Goal: Task Accomplishment & Management: Complete application form

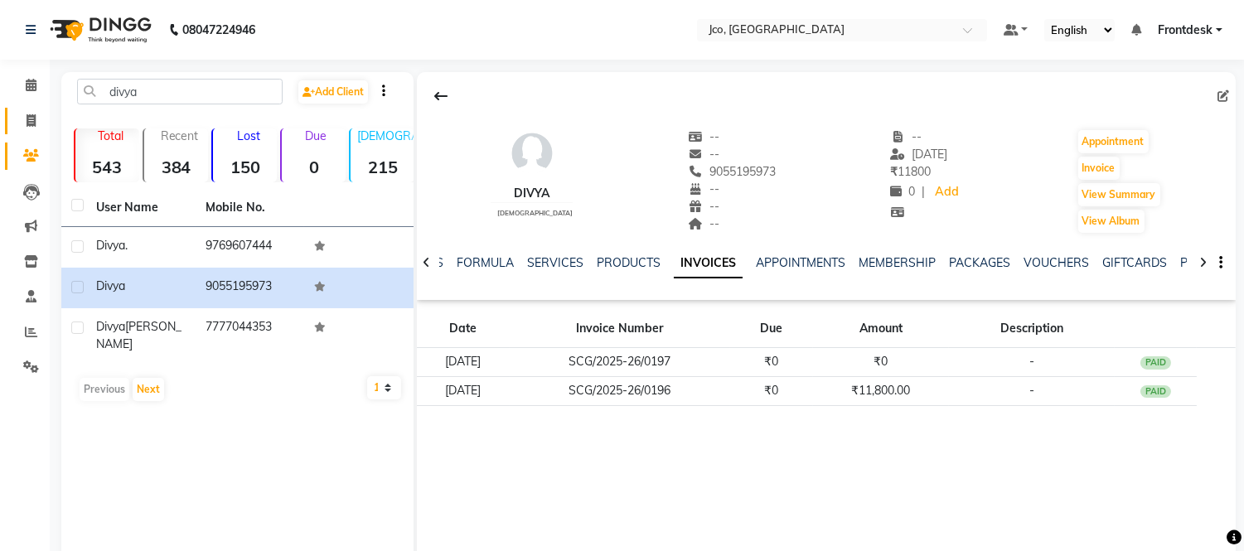
click at [36, 112] on span at bounding box center [31, 121] width 29 height 19
select select "service"
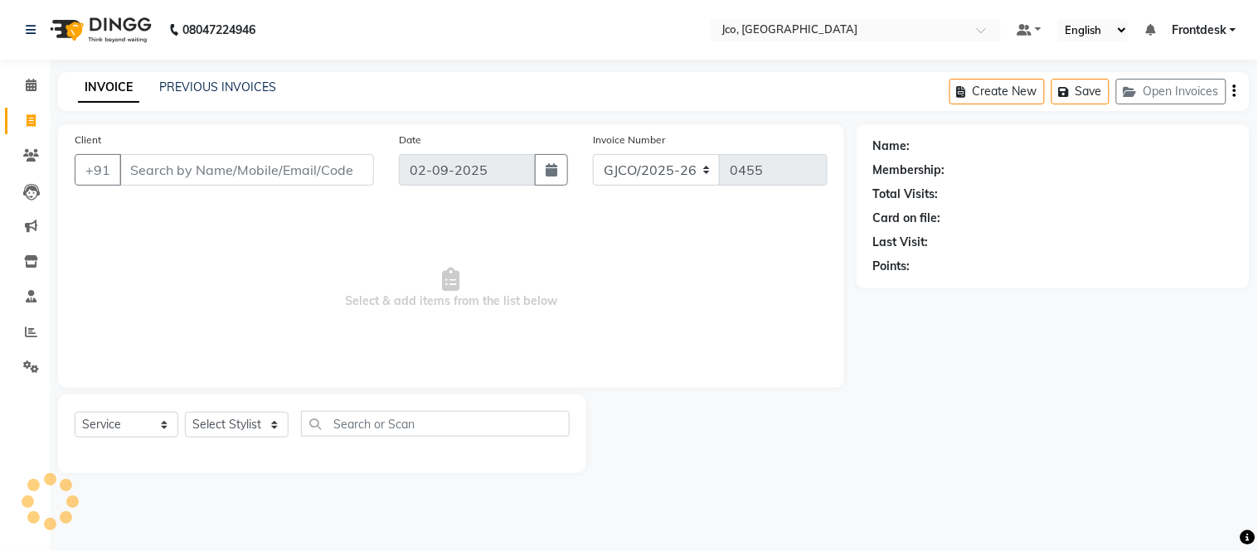
click at [30, 120] on icon at bounding box center [31, 120] width 9 height 12
select select "service"
click at [220, 170] on input "Client" at bounding box center [246, 170] width 254 height 32
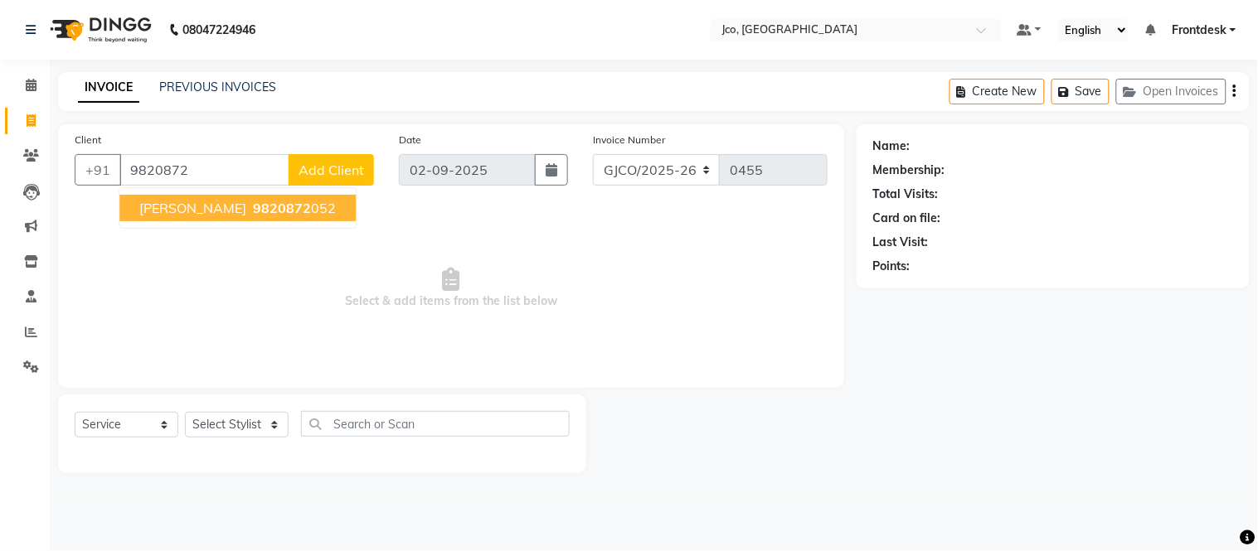
click at [276, 216] on span "9820872" at bounding box center [282, 208] width 58 height 17
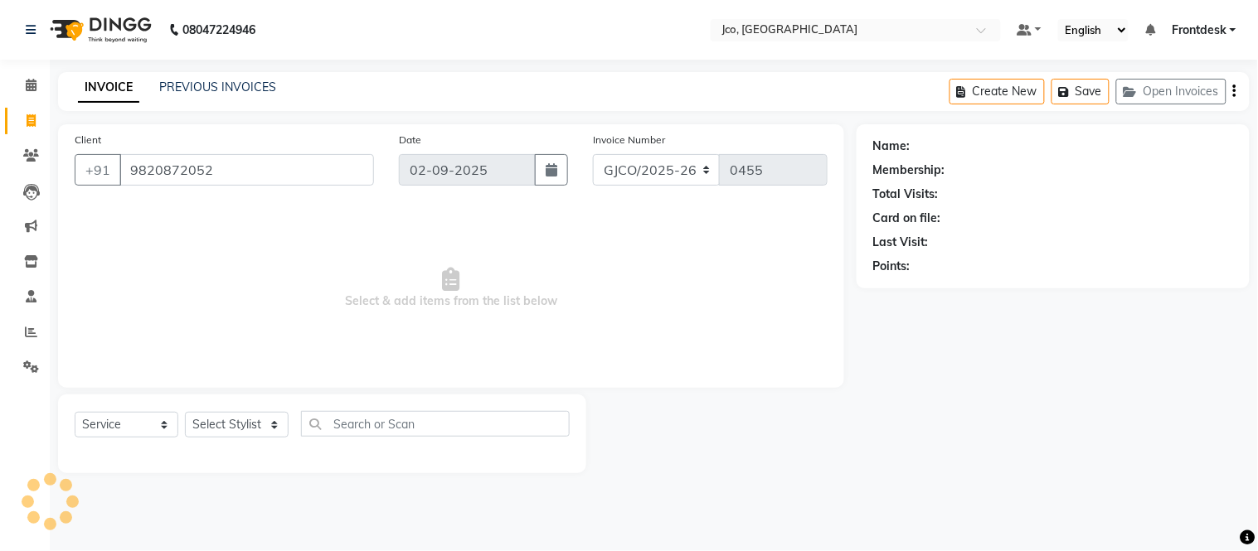
type input "9820872052"
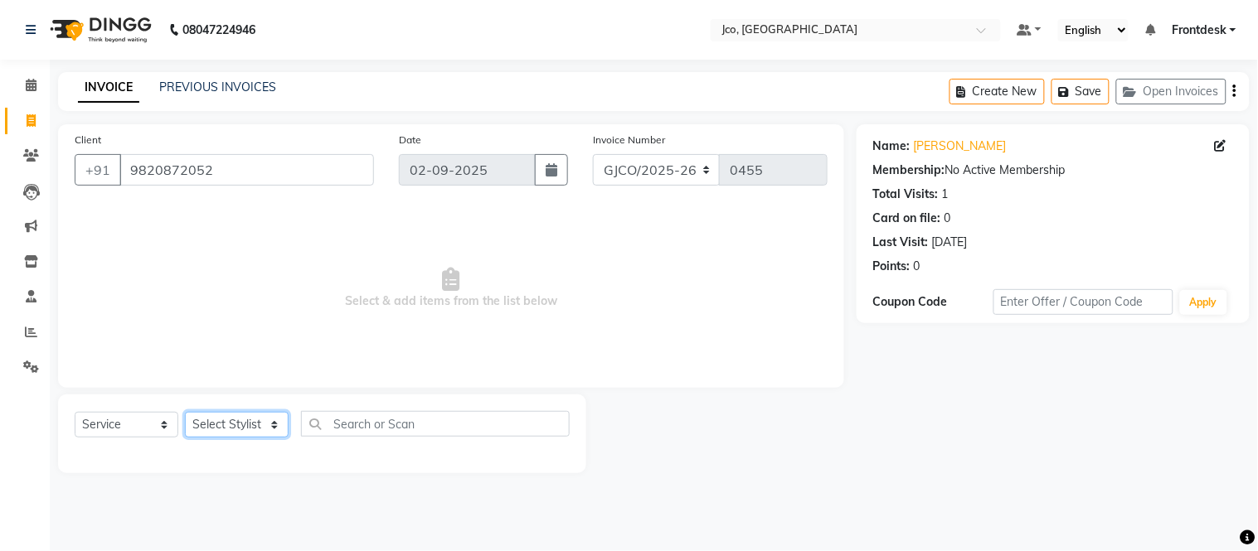
click at [235, 426] on select "Select Stylist [PERSON_NAME] [PERSON_NAME] [PERSON_NAME] Frontdesk Gopal Jouyi …" at bounding box center [237, 425] width 104 height 26
select select "68867"
click at [185, 413] on select "Select Stylist [PERSON_NAME] [PERSON_NAME] [PERSON_NAME] Frontdesk Gopal Jouyi …" at bounding box center [237, 425] width 104 height 26
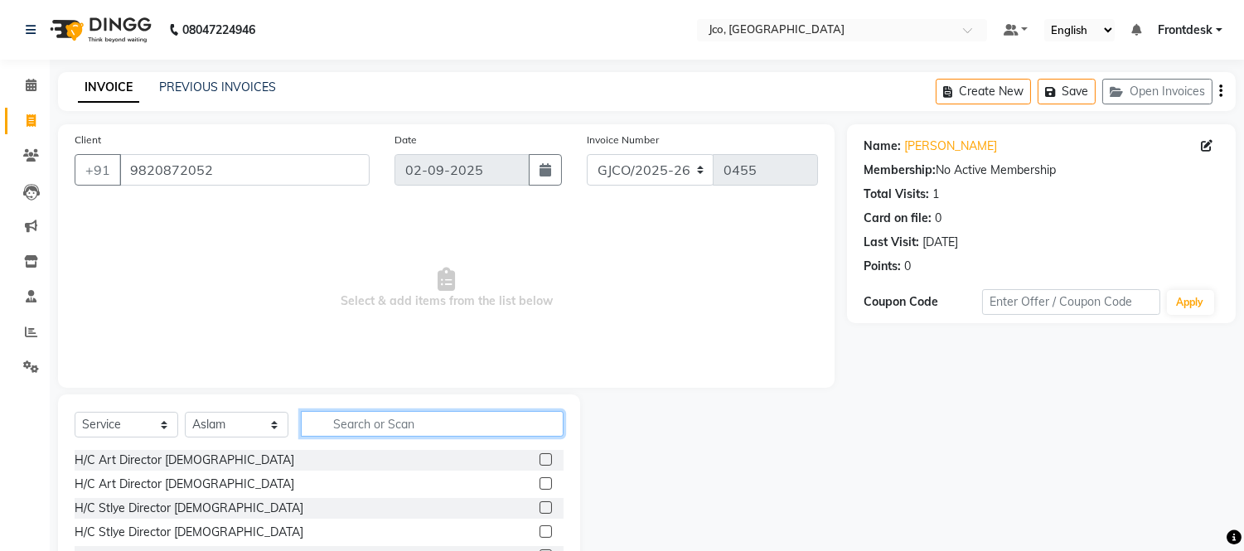
click at [410, 427] on input "text" at bounding box center [432, 424] width 263 height 26
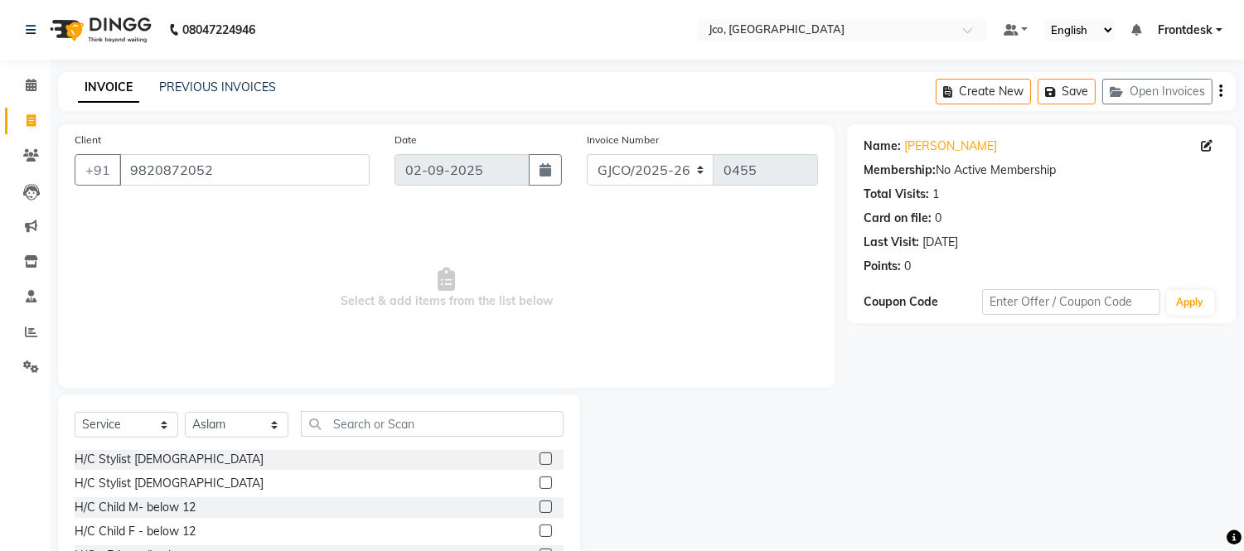
click at [540, 460] on label at bounding box center [546, 459] width 12 height 12
click at [540, 460] on input "checkbox" at bounding box center [545, 459] width 11 height 11
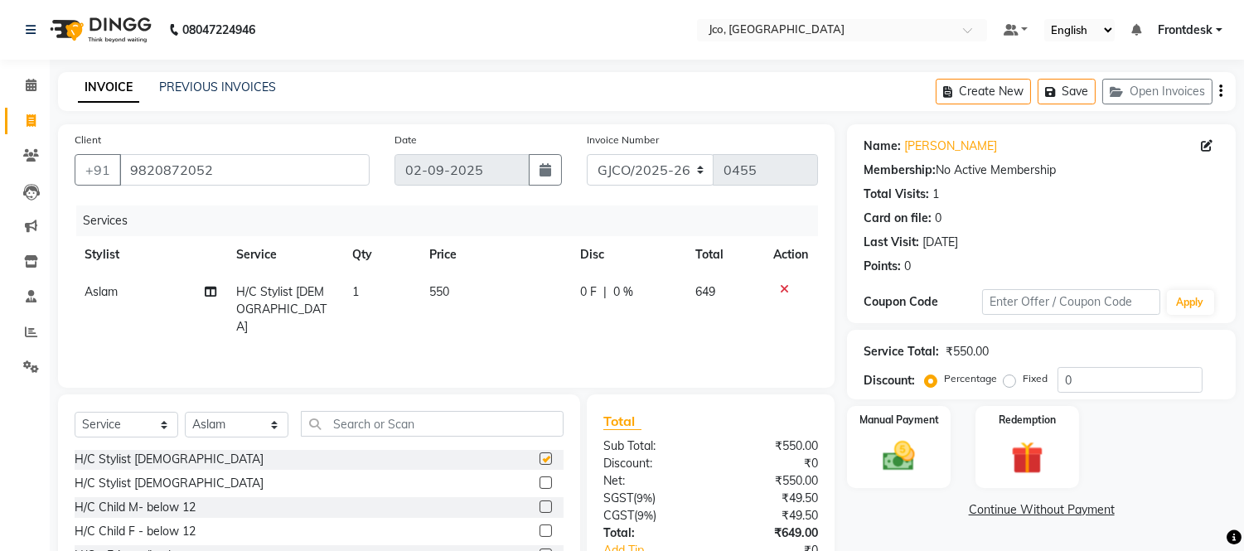
checkbox input "false"
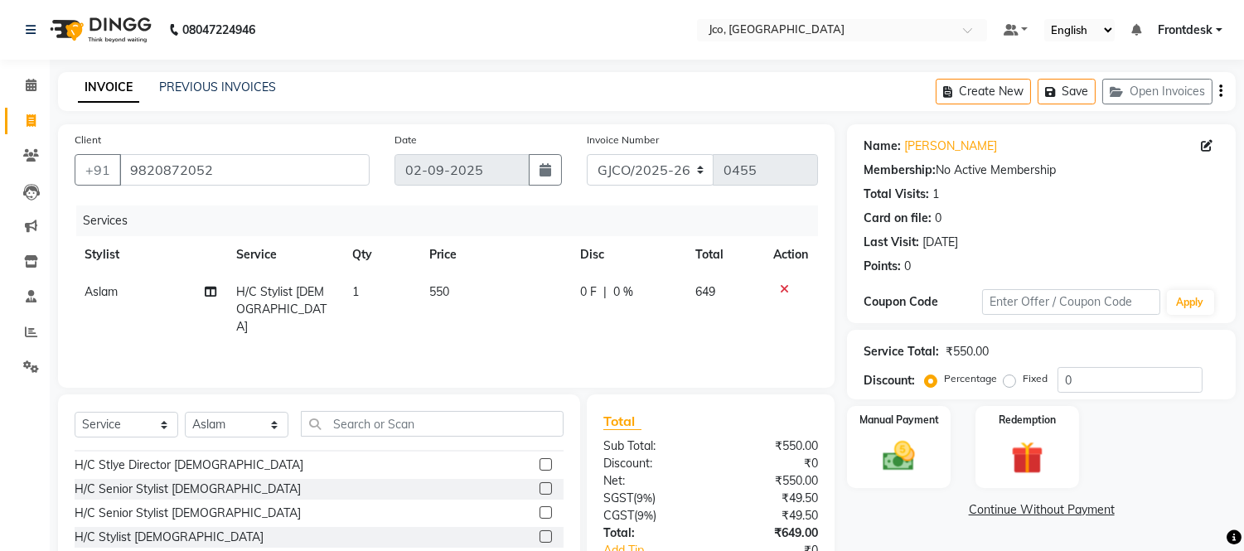
scroll to position [64, 0]
click at [540, 516] on label at bounding box center [546, 516] width 12 height 12
click at [540, 516] on input "checkbox" at bounding box center [545, 516] width 11 height 11
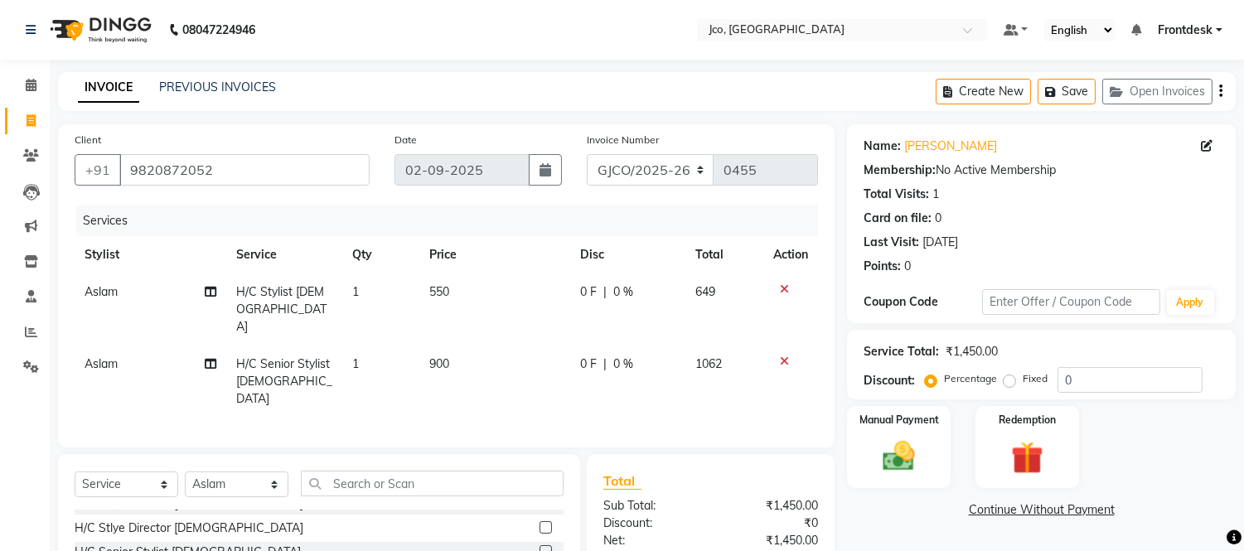
checkbox input "false"
click at [783, 288] on icon at bounding box center [784, 290] width 9 height 12
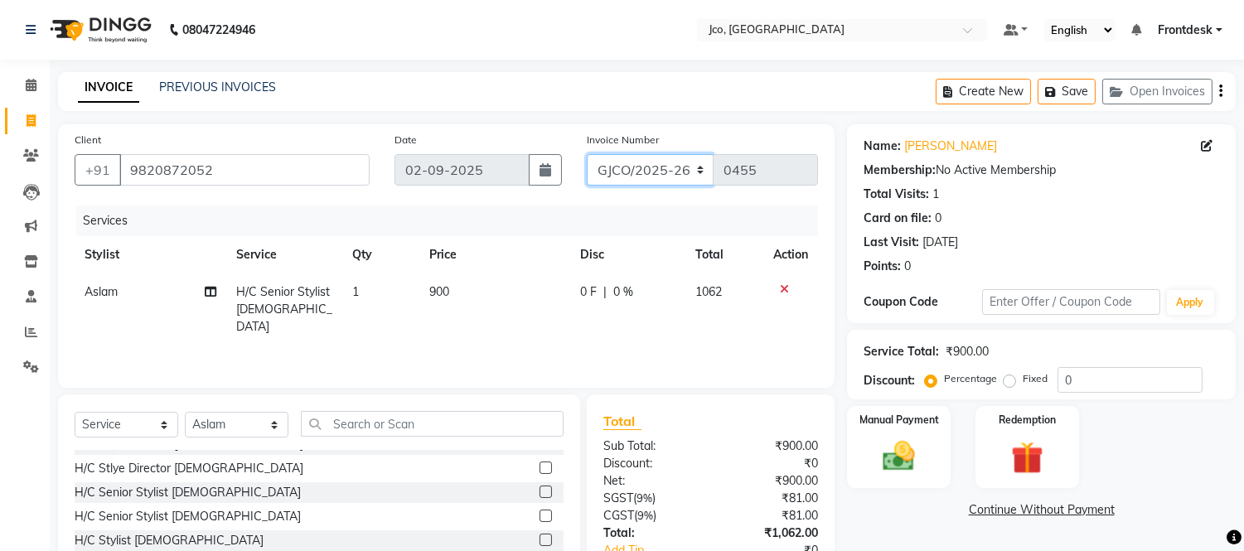
click at [623, 167] on select "GJCO/2025-26 SCG/2025-26 Gpre/2025-26" at bounding box center [651, 170] width 128 height 32
select select "7971"
click at [587, 154] on select "GJCO/2025-26 SCG/2025-26 Gpre/2025-26" at bounding box center [651, 170] width 128 height 32
type input "0420"
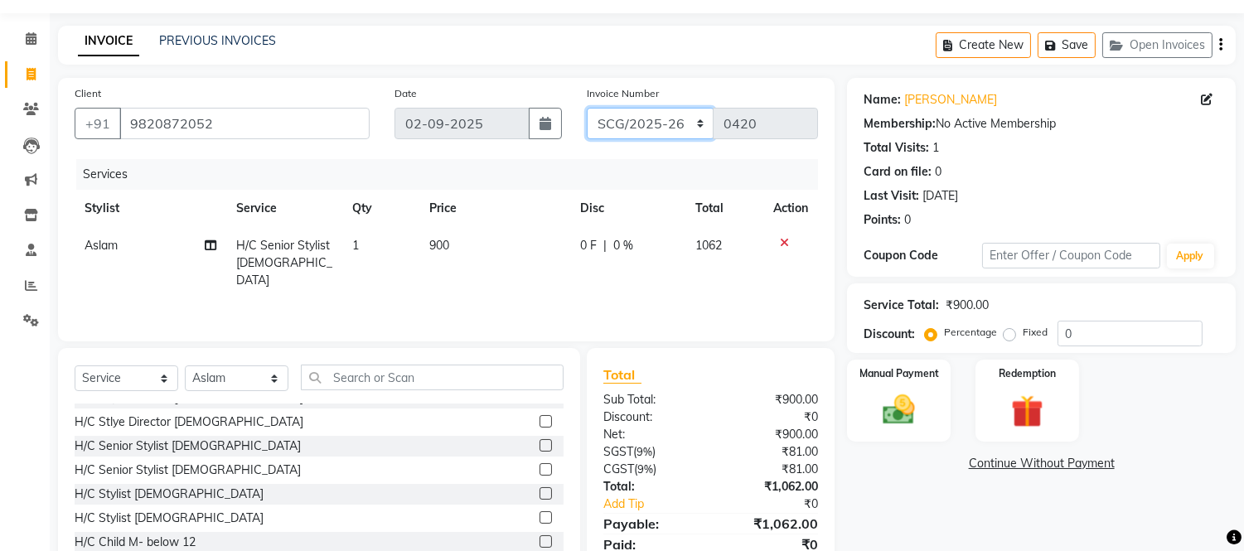
scroll to position [112, 0]
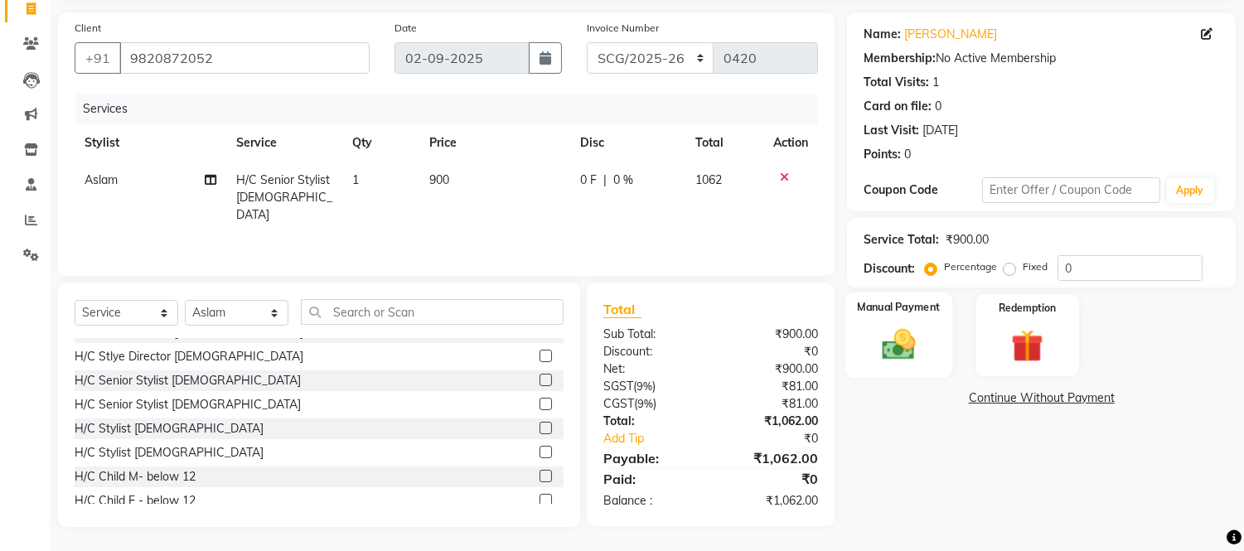
click at [882, 337] on img at bounding box center [899, 345] width 55 height 39
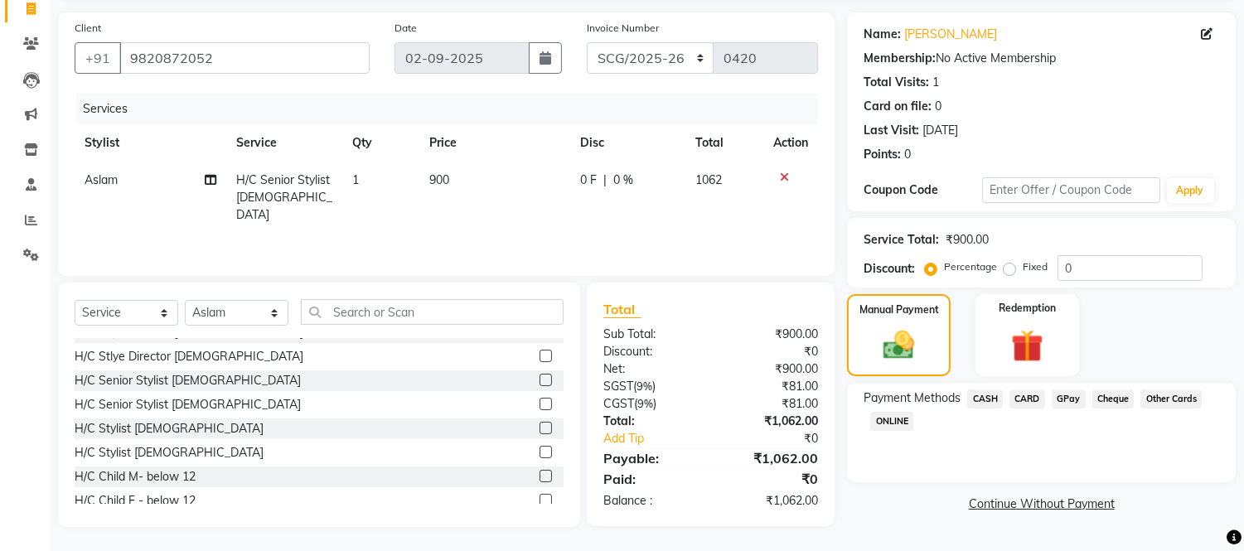
click at [971, 398] on span "CASH" at bounding box center [985, 399] width 36 height 19
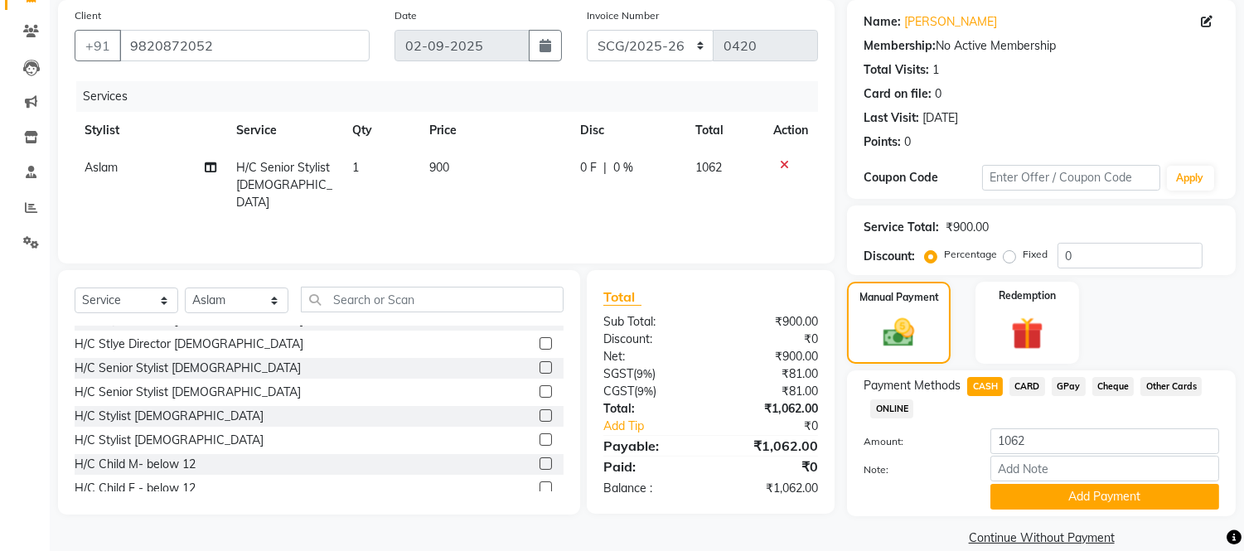
scroll to position [148, 0]
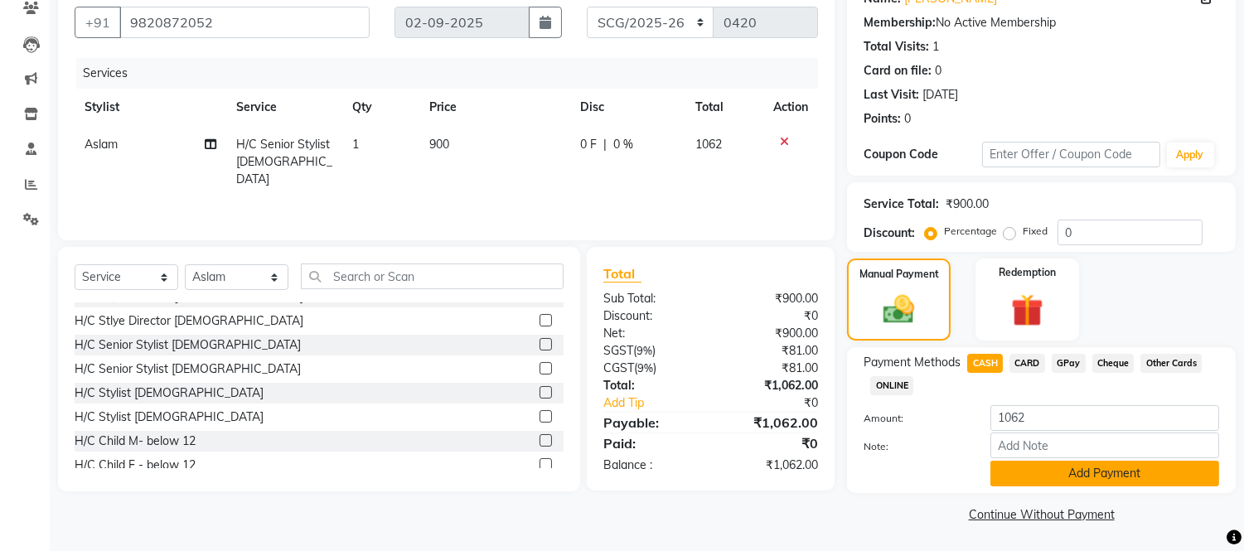
click at [1091, 477] on button "Add Payment" at bounding box center [1105, 474] width 229 height 26
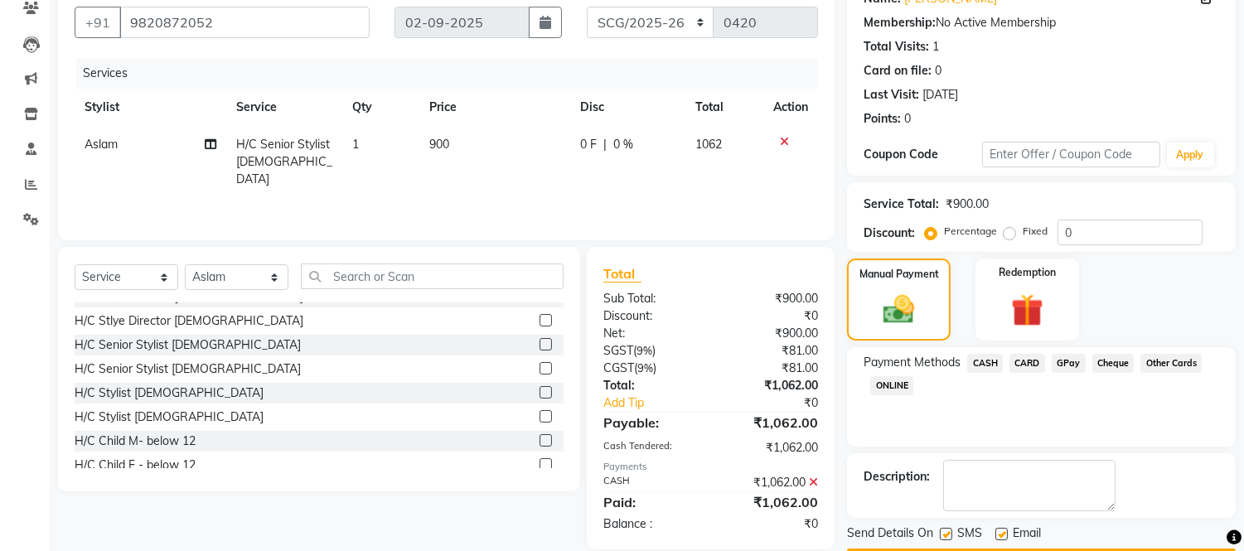
scroll to position [194, 0]
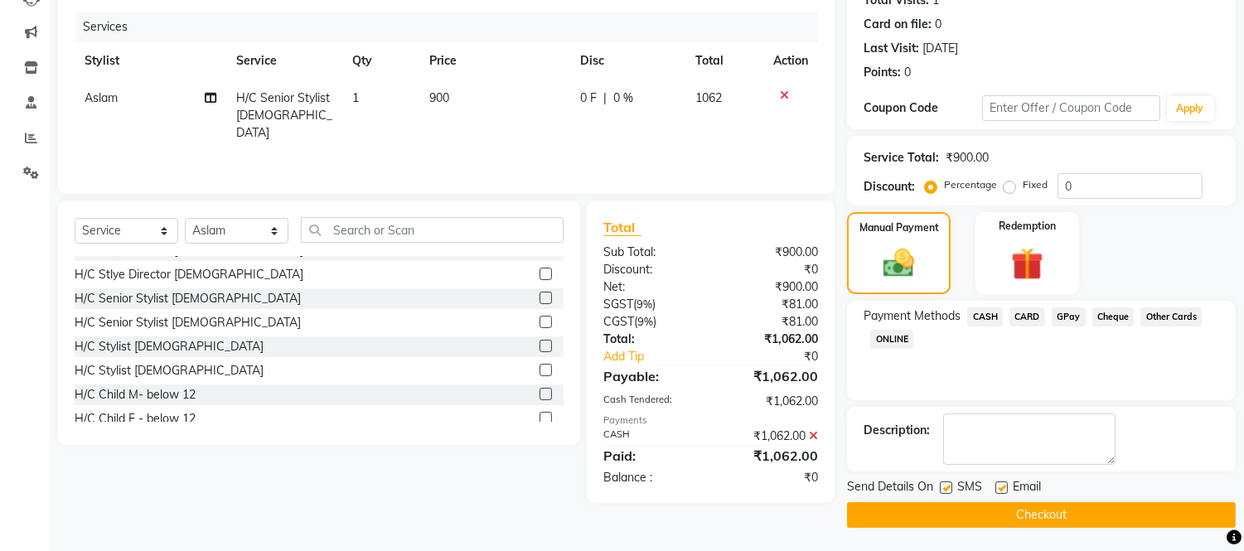
click at [999, 482] on label at bounding box center [1002, 488] width 12 height 12
click at [999, 483] on input "checkbox" at bounding box center [1001, 488] width 11 height 11
checkbox input "false"
click at [947, 483] on label at bounding box center [946, 488] width 12 height 12
click at [947, 483] on input "checkbox" at bounding box center [945, 488] width 11 height 11
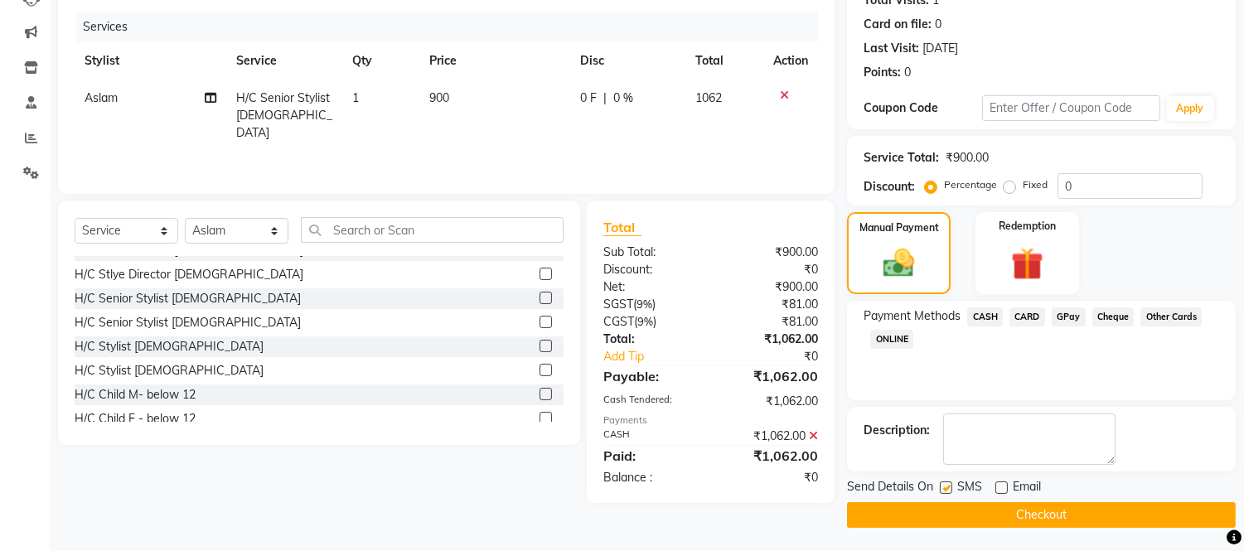
checkbox input "false"
click at [1017, 516] on button "Checkout" at bounding box center [1041, 515] width 389 height 26
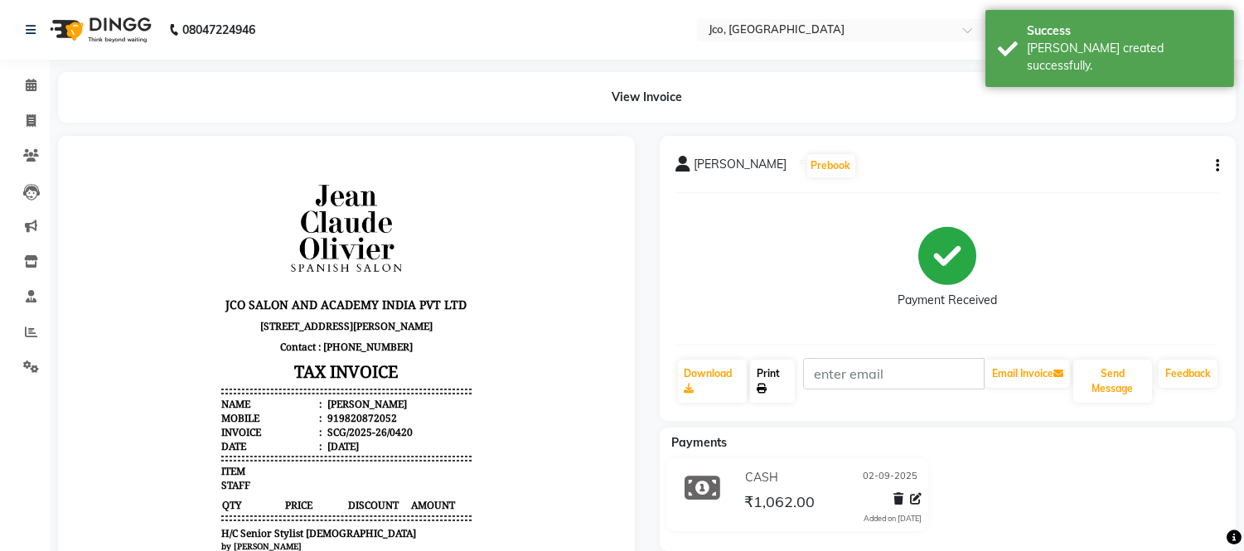
click at [777, 375] on link "Print" at bounding box center [772, 381] width 45 height 43
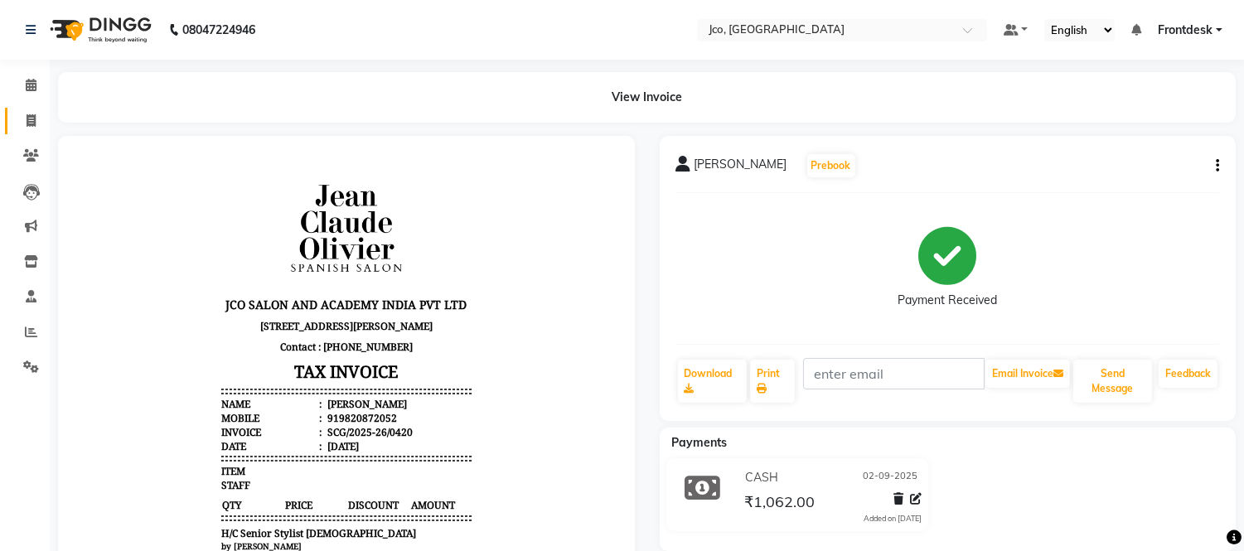
click at [28, 128] on span at bounding box center [31, 121] width 29 height 19
select select "service"
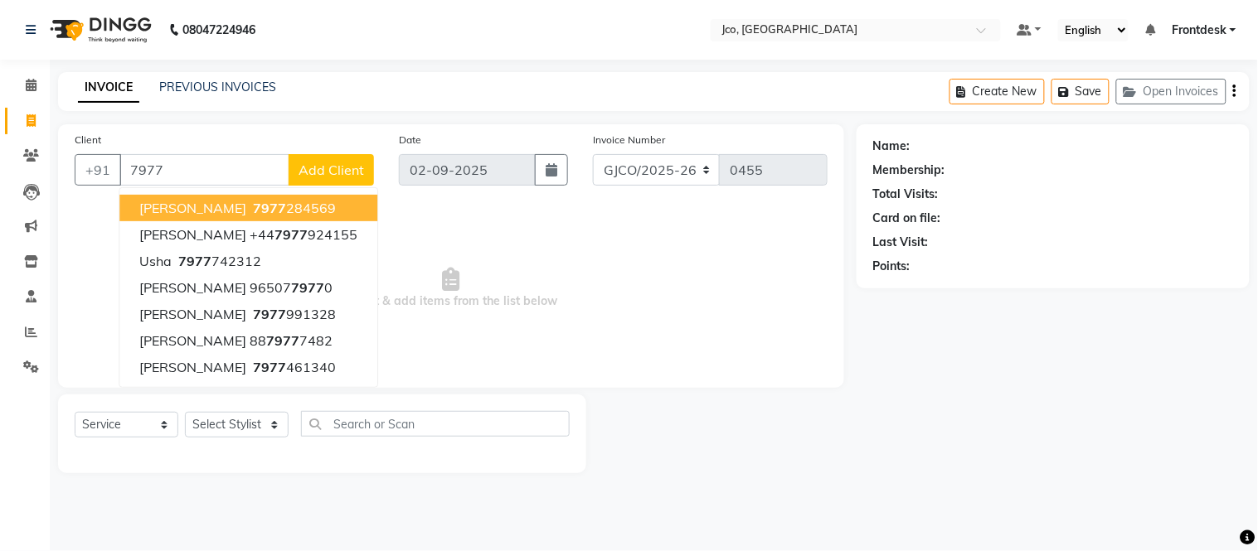
type input "7977"
click at [252, 429] on select "Select Stylist [PERSON_NAME] [PERSON_NAME] [PERSON_NAME] Frontdesk Gopal Jouyi …" at bounding box center [237, 425] width 104 height 26
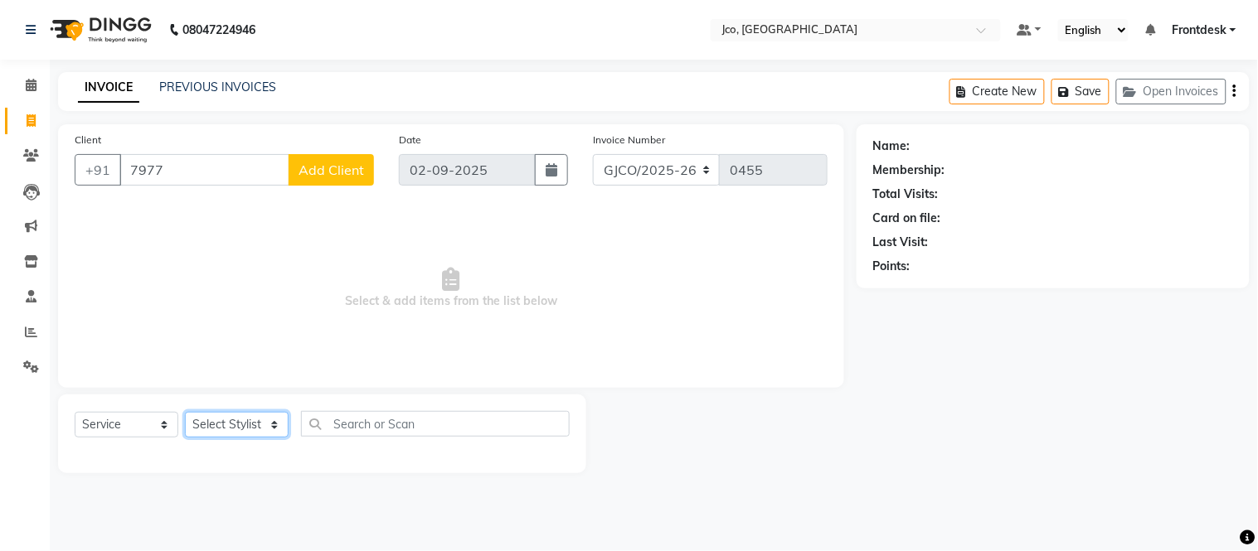
select select "74042"
click at [185, 413] on select "Select Stylist [PERSON_NAME] [PERSON_NAME] [PERSON_NAME] Frontdesk Gopal Jouyi …" at bounding box center [237, 425] width 104 height 26
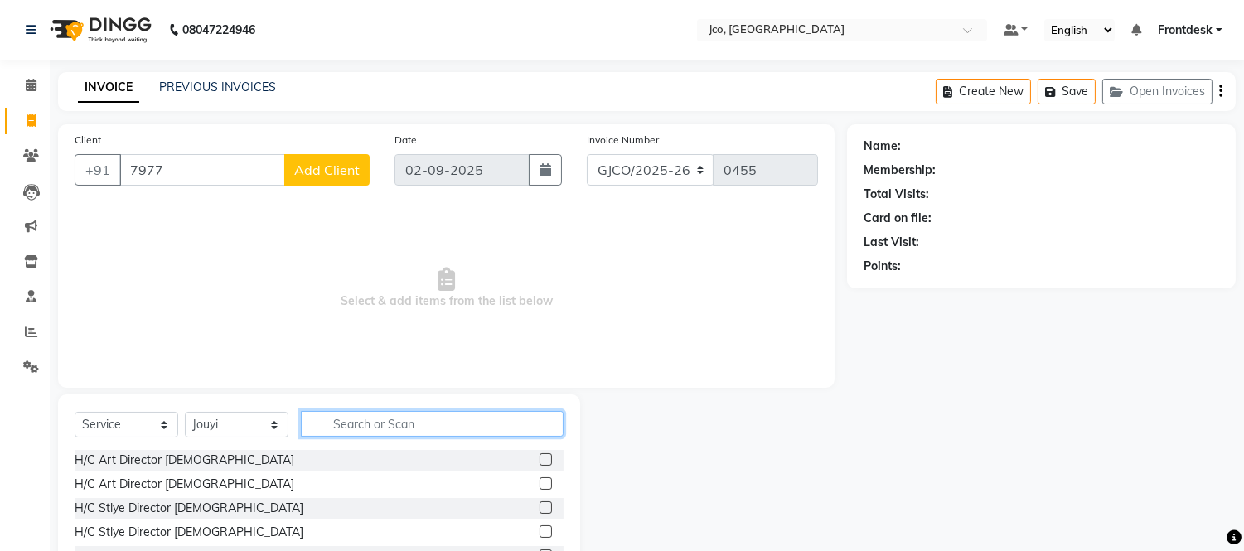
click at [384, 426] on input "text" at bounding box center [432, 424] width 263 height 26
type input "w"
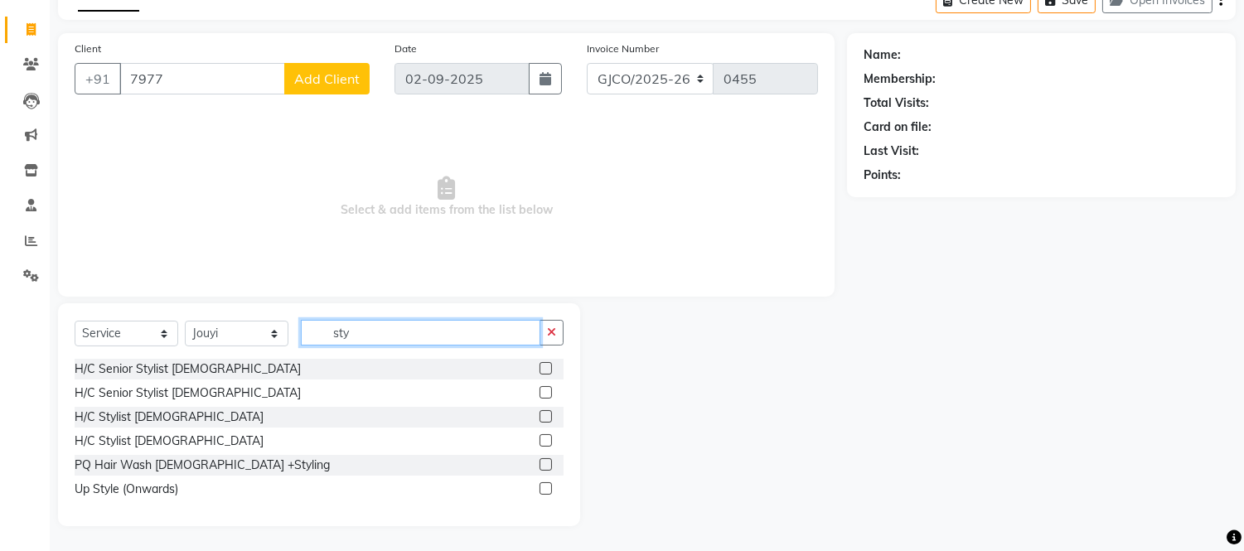
scroll to position [90, 0]
type input "sty"
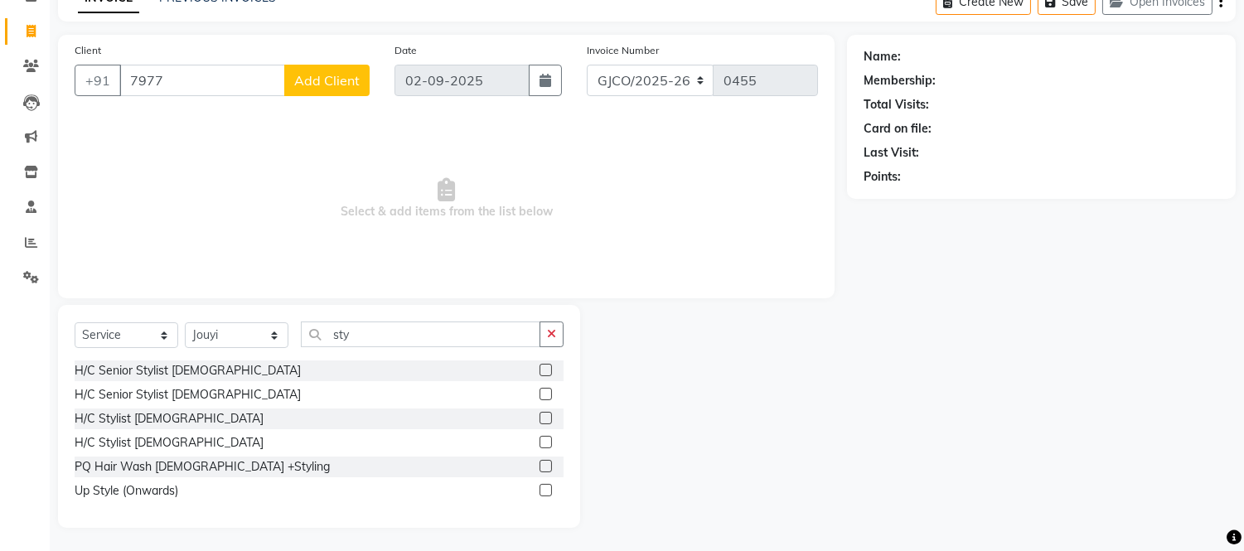
click at [540, 464] on label at bounding box center [546, 466] width 12 height 12
click at [540, 464] on input "checkbox" at bounding box center [545, 467] width 11 height 11
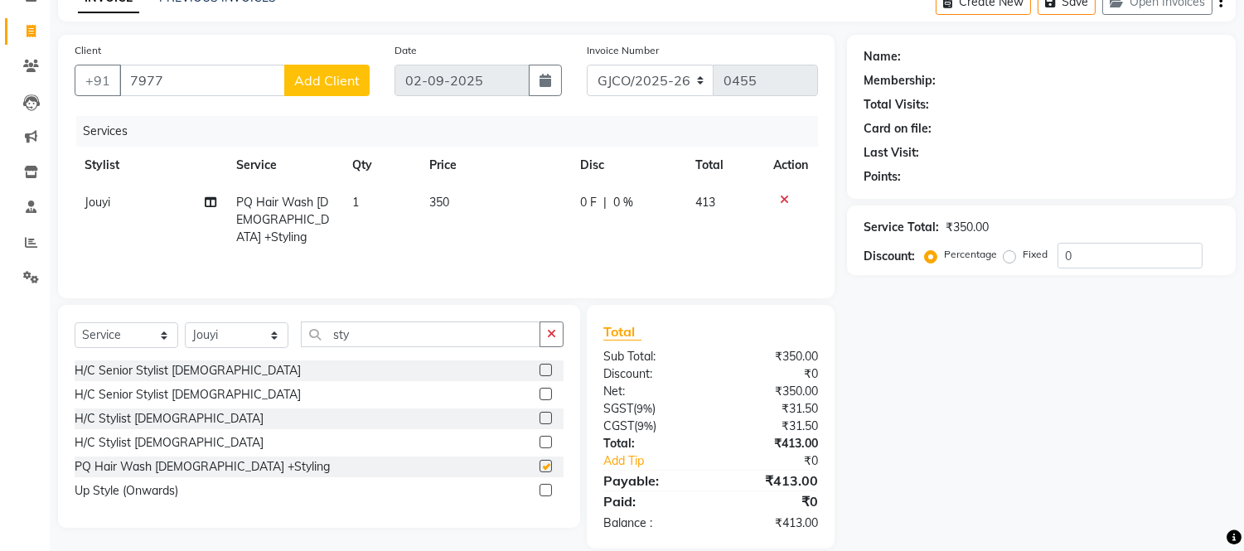
checkbox input "false"
click at [404, 329] on input "sty" at bounding box center [421, 335] width 240 height 26
type input "s"
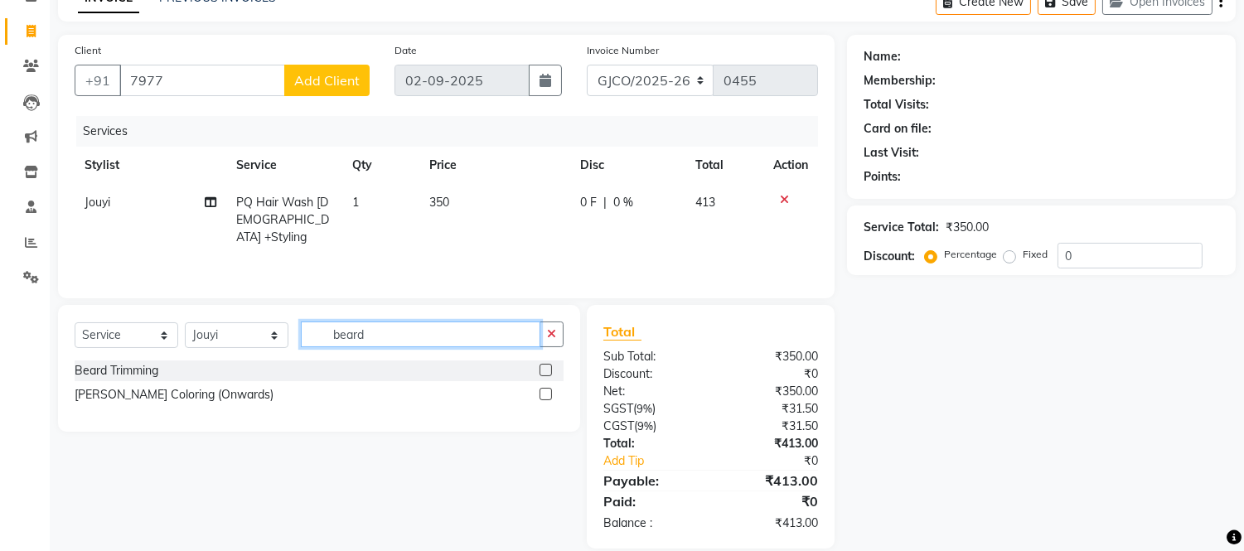
type input "beard"
click at [547, 370] on label at bounding box center [546, 370] width 12 height 12
click at [547, 370] on input "checkbox" at bounding box center [545, 371] width 11 height 11
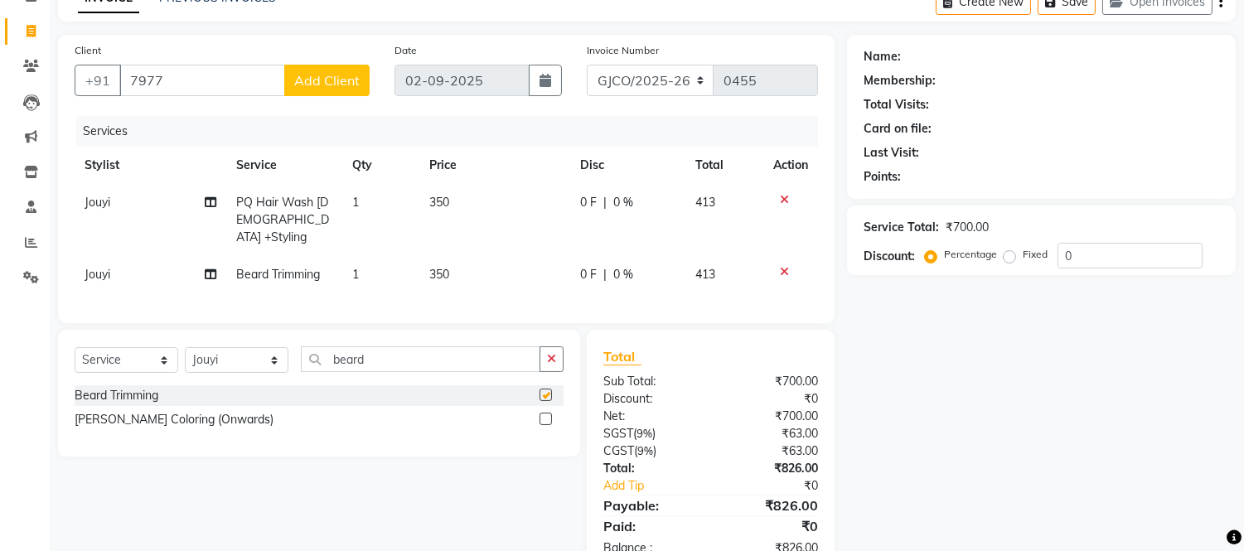
checkbox input "false"
click at [467, 268] on td "350" at bounding box center [494, 274] width 151 height 37
select select "74042"
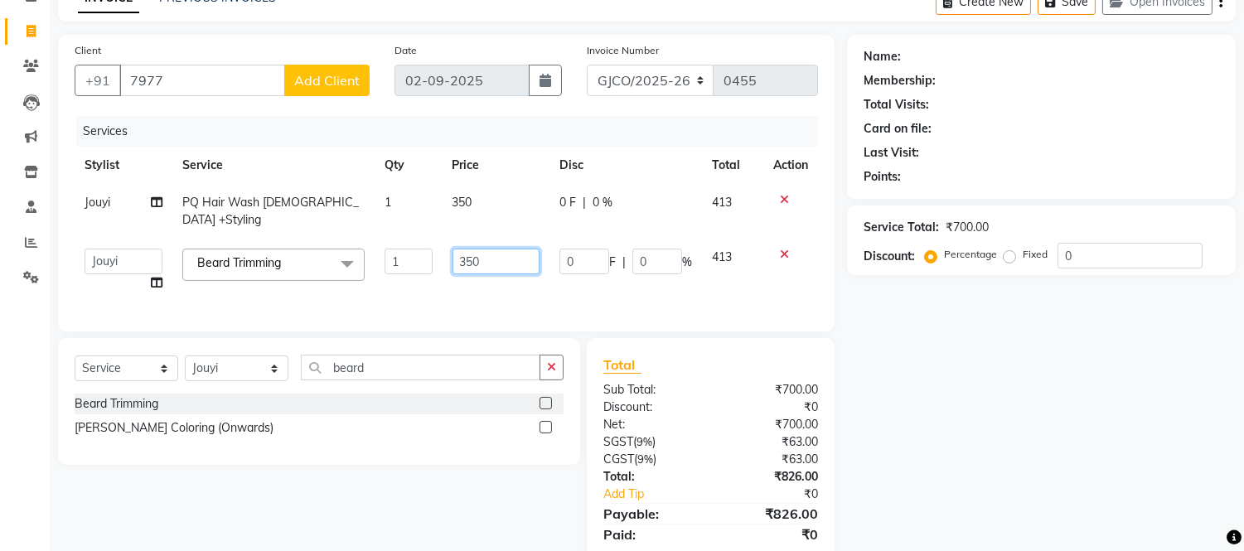
click at [486, 249] on input "350" at bounding box center [496, 262] width 87 height 26
type input "3"
type input "400"
click at [510, 255] on input "400" at bounding box center [496, 262] width 87 height 26
click at [278, 196] on span "PQ Hair Wash [DEMOGRAPHIC_DATA] +Styling" at bounding box center [270, 211] width 177 height 32
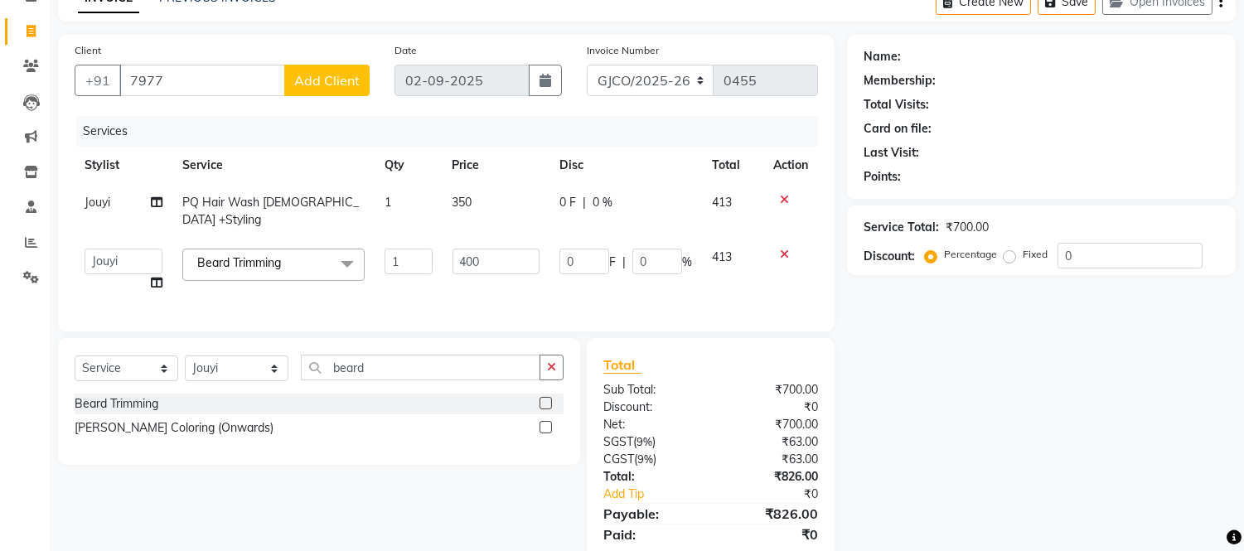
select select "74042"
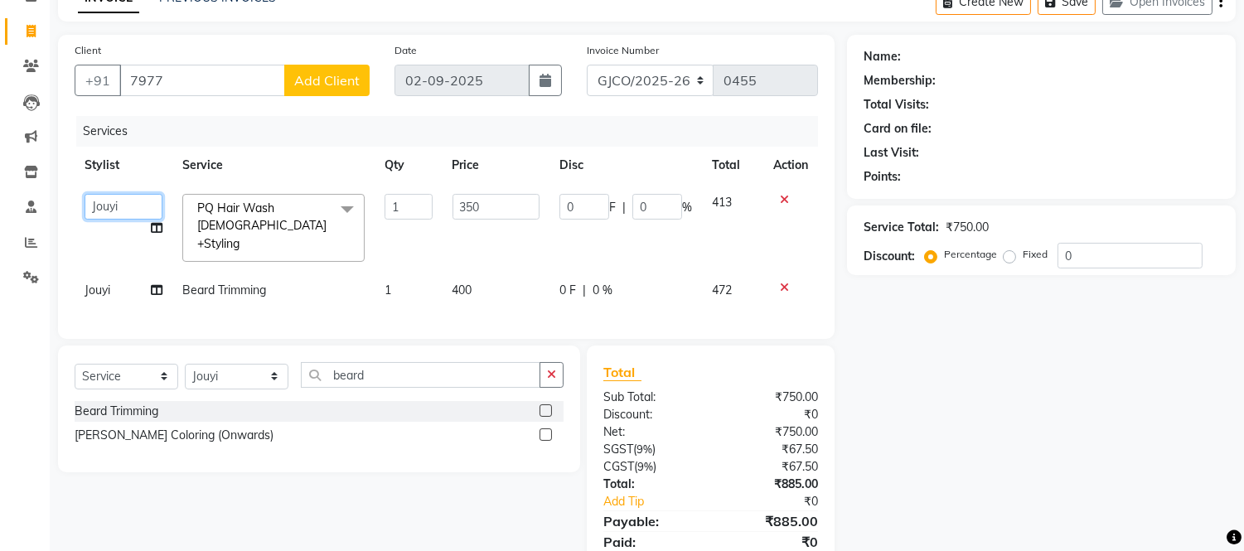
click at [119, 208] on select "[PERSON_NAME] [PERSON_NAME] Ajmal Aphy Araslan [PERSON_NAME] Azhar Frontdesk [P…" at bounding box center [124, 207] width 78 height 26
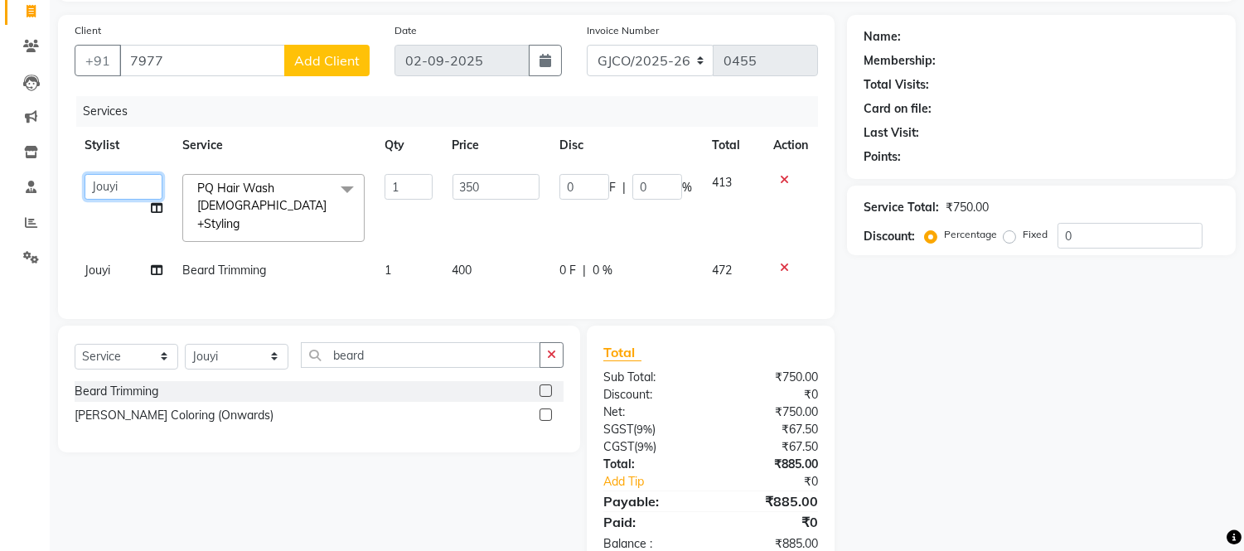
scroll to position [148, 0]
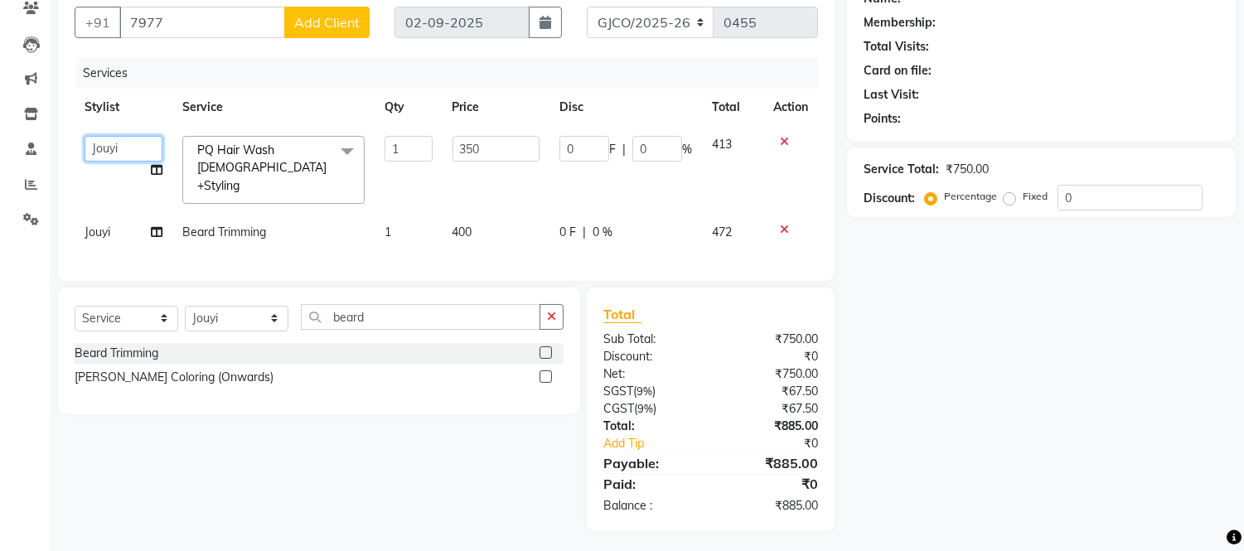
click at [117, 153] on select "[PERSON_NAME] [PERSON_NAME] Ajmal Aphy Araslan [PERSON_NAME] Azhar Frontdesk [P…" at bounding box center [124, 149] width 78 height 26
select select "79221"
click at [118, 225] on td "Jouyi" at bounding box center [124, 232] width 98 height 37
select select "74042"
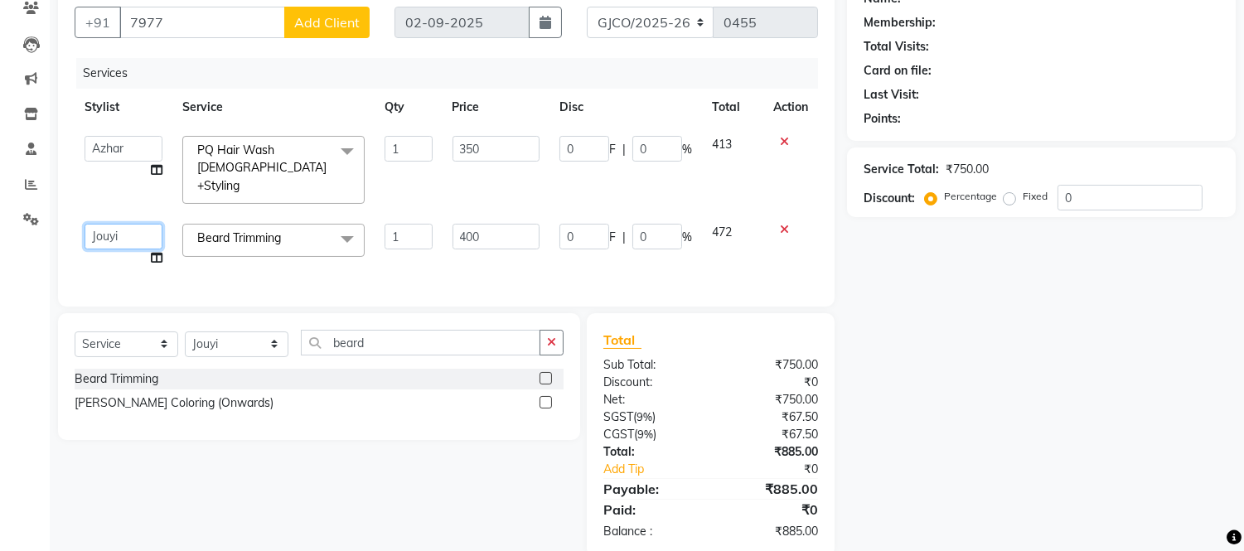
click at [128, 224] on select "[PERSON_NAME] [PERSON_NAME] Ajmal Aphy Araslan [PERSON_NAME] Azhar Frontdesk [P…" at bounding box center [124, 237] width 78 height 26
select select "79221"
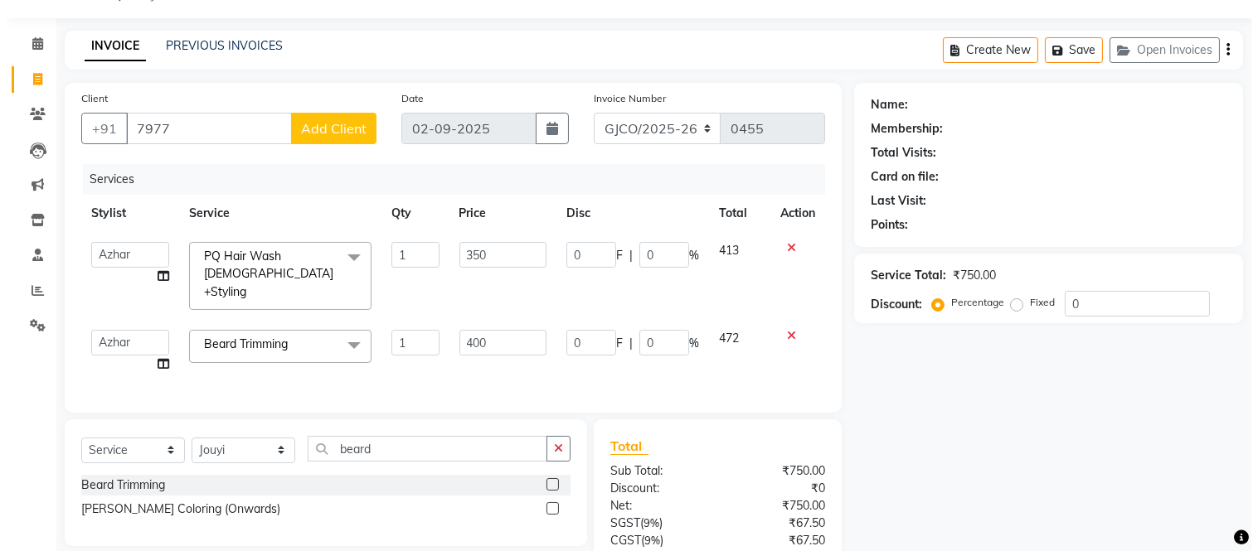
scroll to position [0, 0]
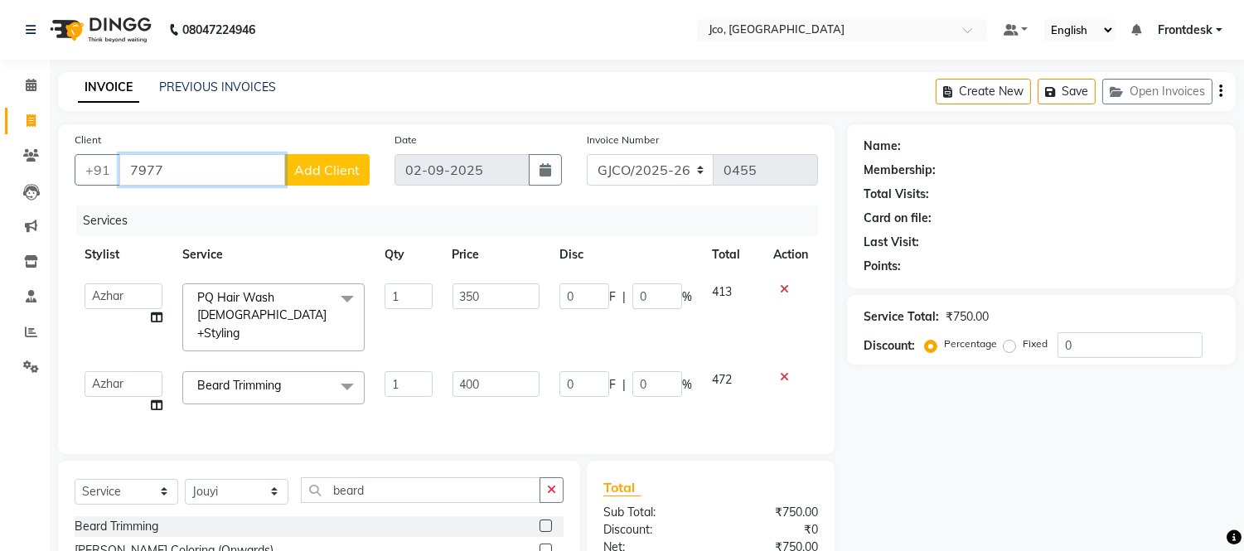
click at [206, 170] on input "7977" at bounding box center [202, 170] width 166 height 32
type input "797723407"
click at [149, 209] on div "Services" at bounding box center [453, 221] width 754 height 31
click at [332, 185] on button "Add Client" at bounding box center [326, 170] width 85 height 32
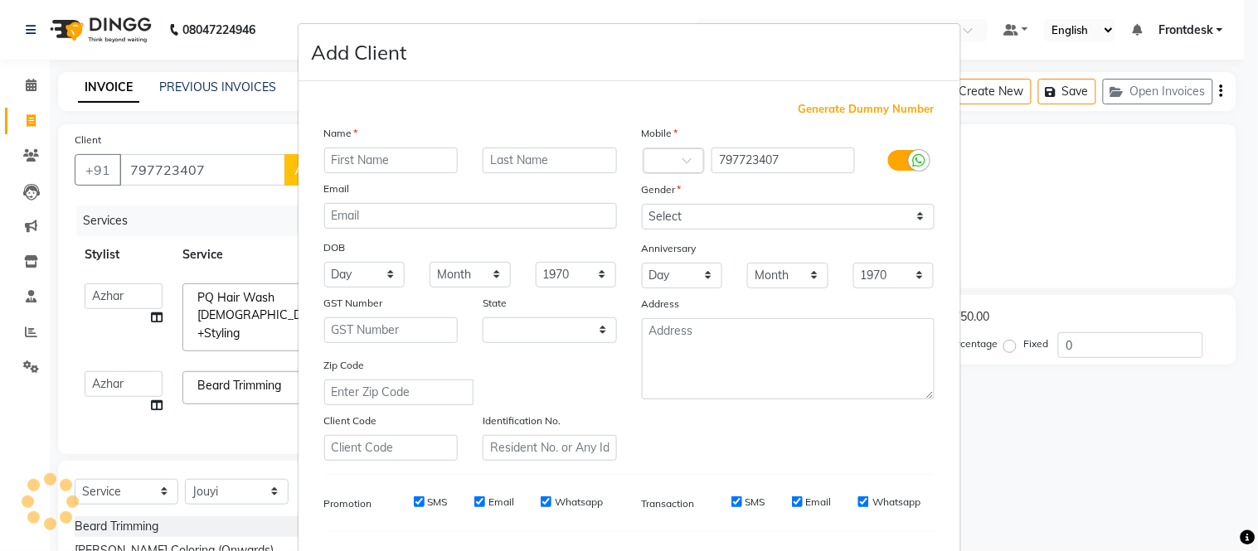
select select "22"
click at [381, 162] on input "text" at bounding box center [391, 161] width 134 height 26
type input "Abhishek"
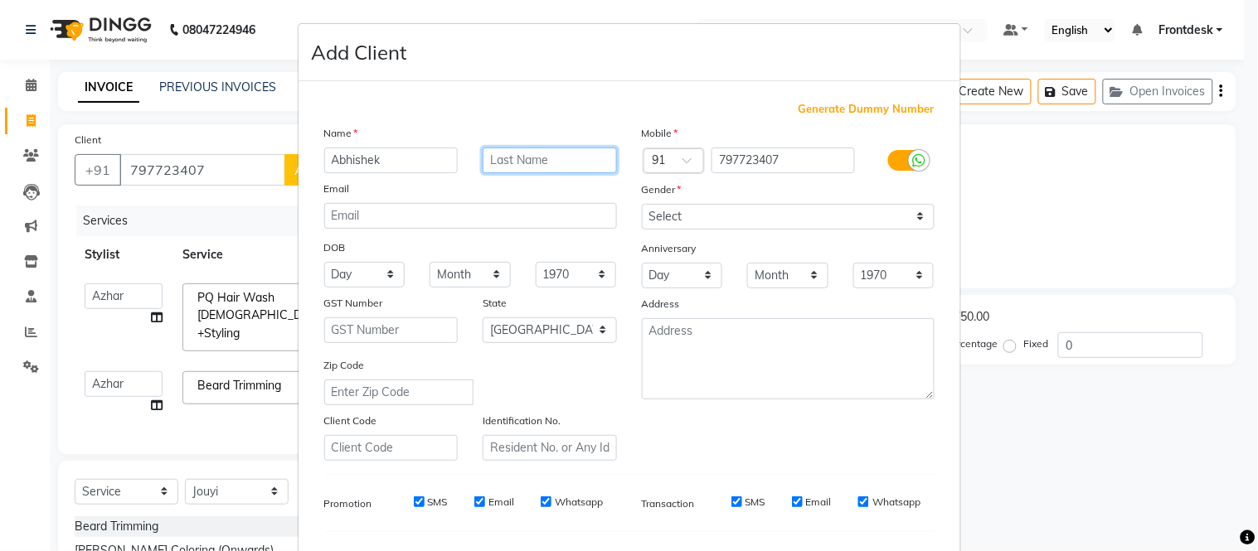
click at [534, 160] on input "text" at bounding box center [549, 161] width 134 height 26
type input "Pille"
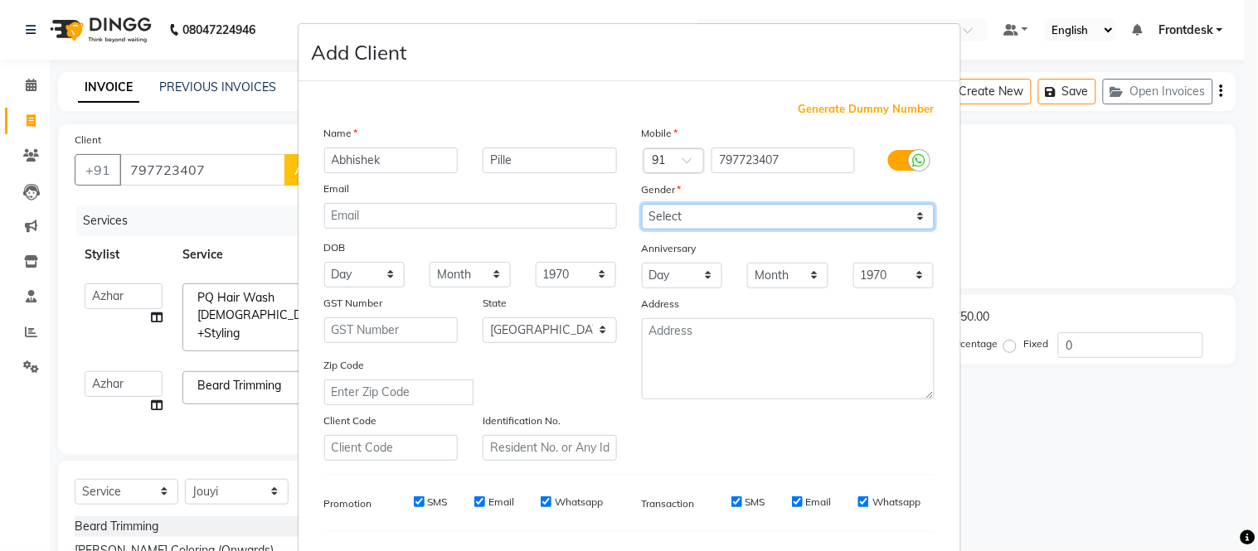
click at [716, 210] on select "Select [DEMOGRAPHIC_DATA] [DEMOGRAPHIC_DATA] Other Prefer Not To Say" at bounding box center [788, 217] width 293 height 26
select select "[DEMOGRAPHIC_DATA]"
click at [642, 204] on select "Select [DEMOGRAPHIC_DATA] [DEMOGRAPHIC_DATA] Other Prefer Not To Say" at bounding box center [788, 217] width 293 height 26
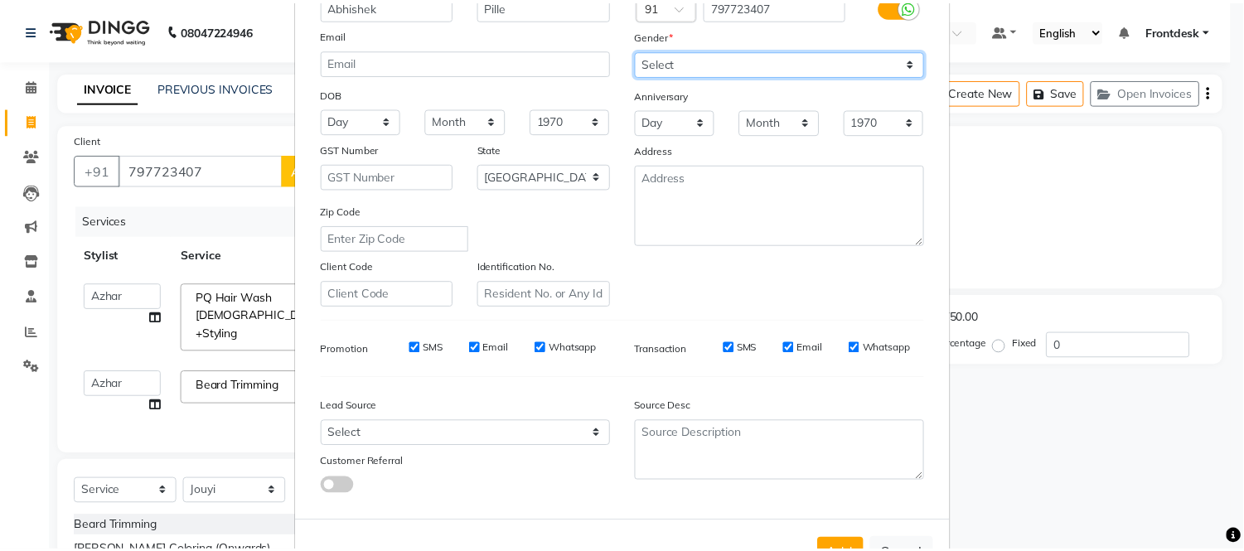
scroll to position [214, 0]
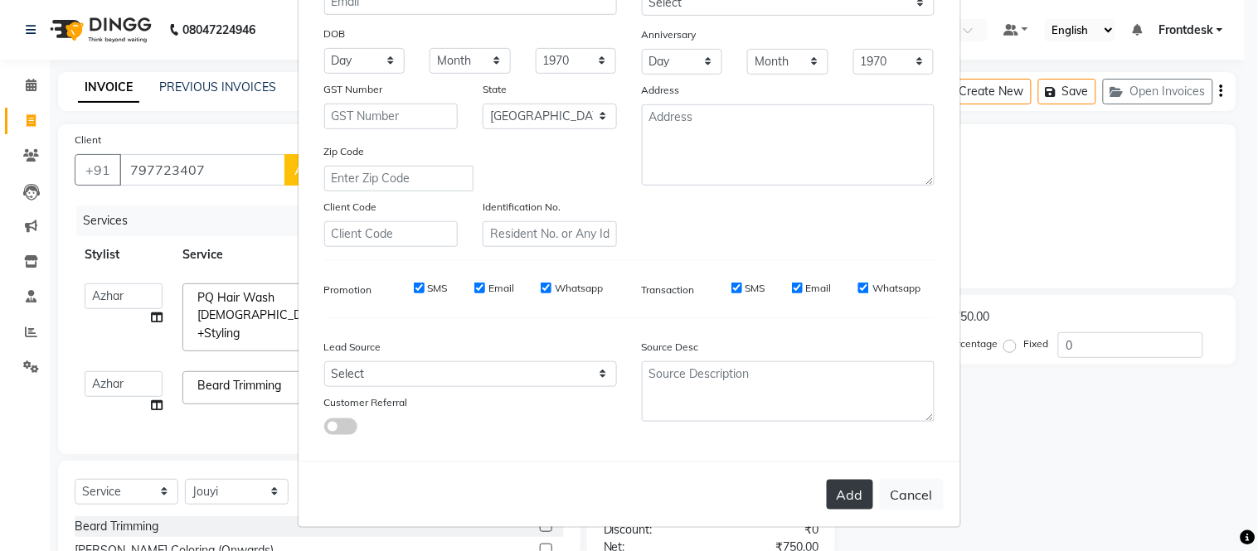
click at [849, 498] on button "Add" at bounding box center [849, 495] width 46 height 30
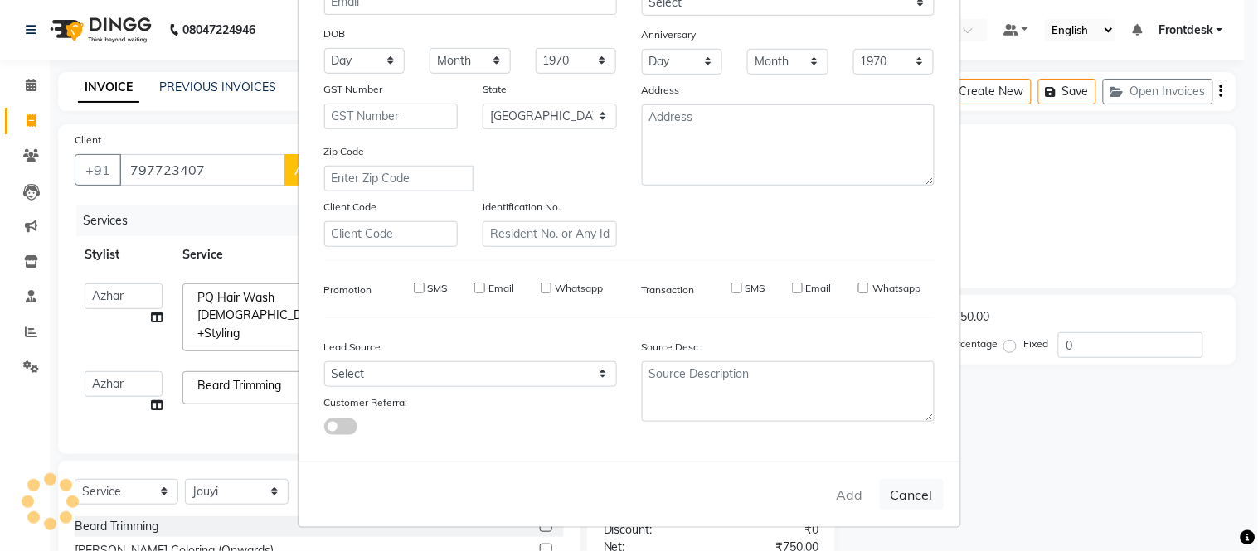
select select
select select "null"
select select
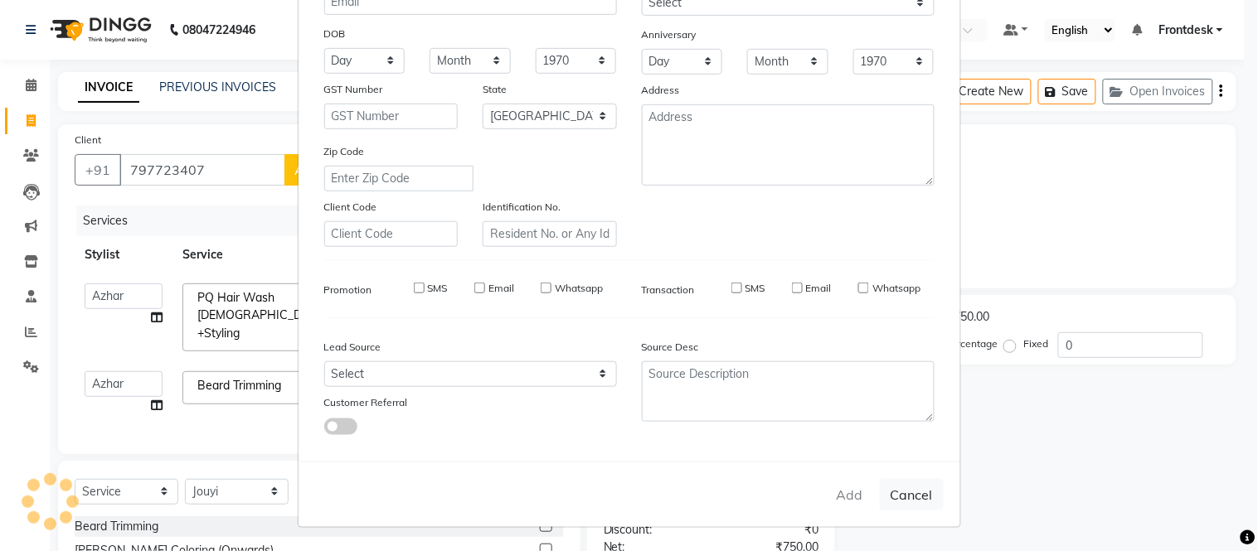
select select
checkbox input "false"
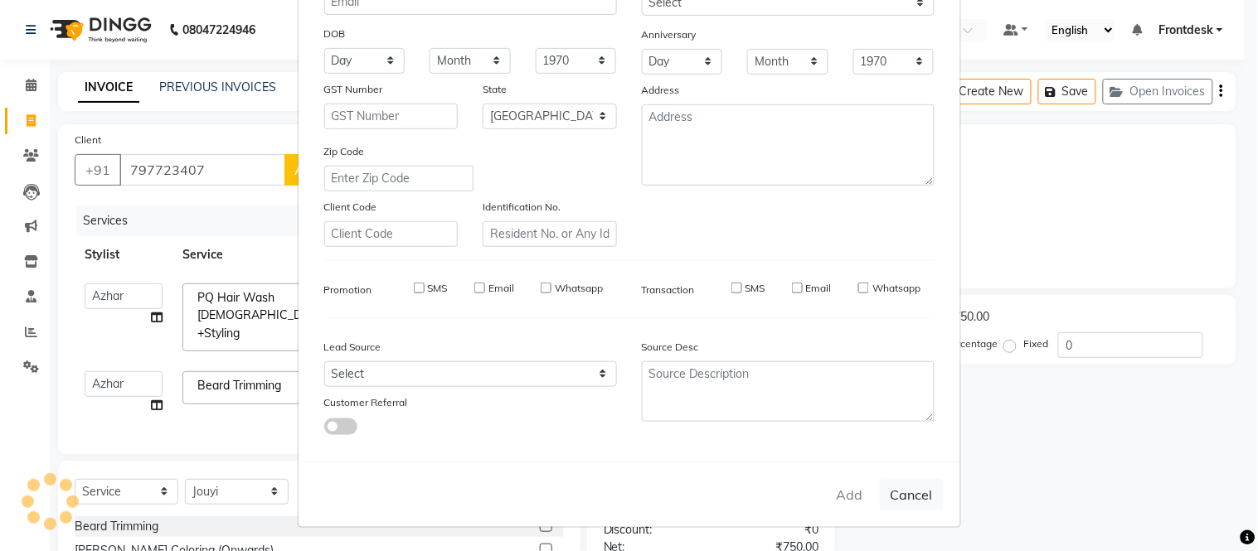
checkbox input "false"
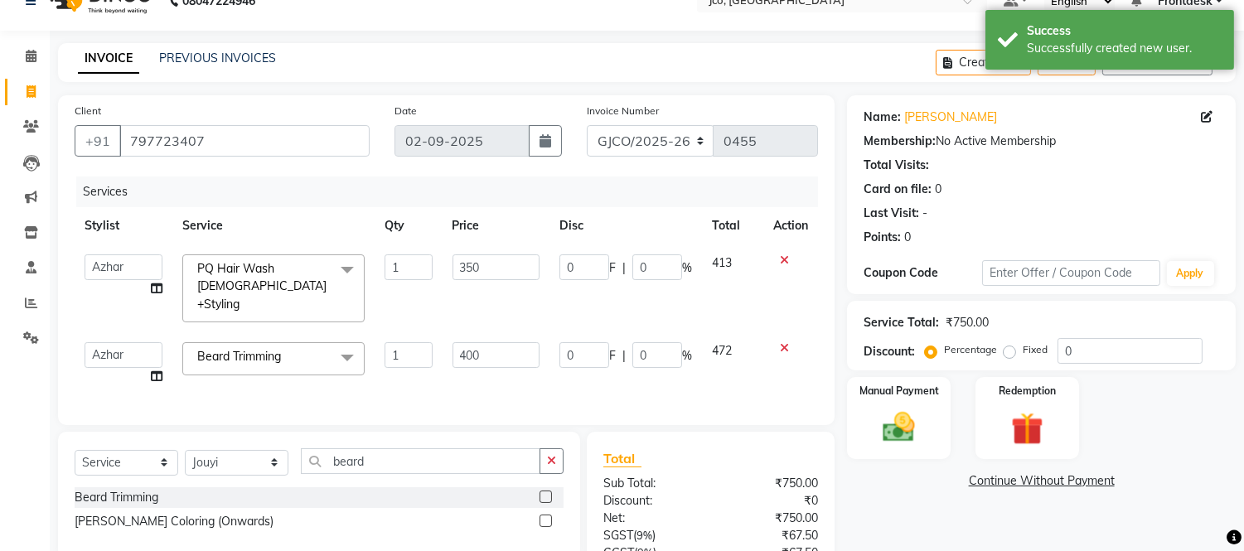
scroll to position [174, 0]
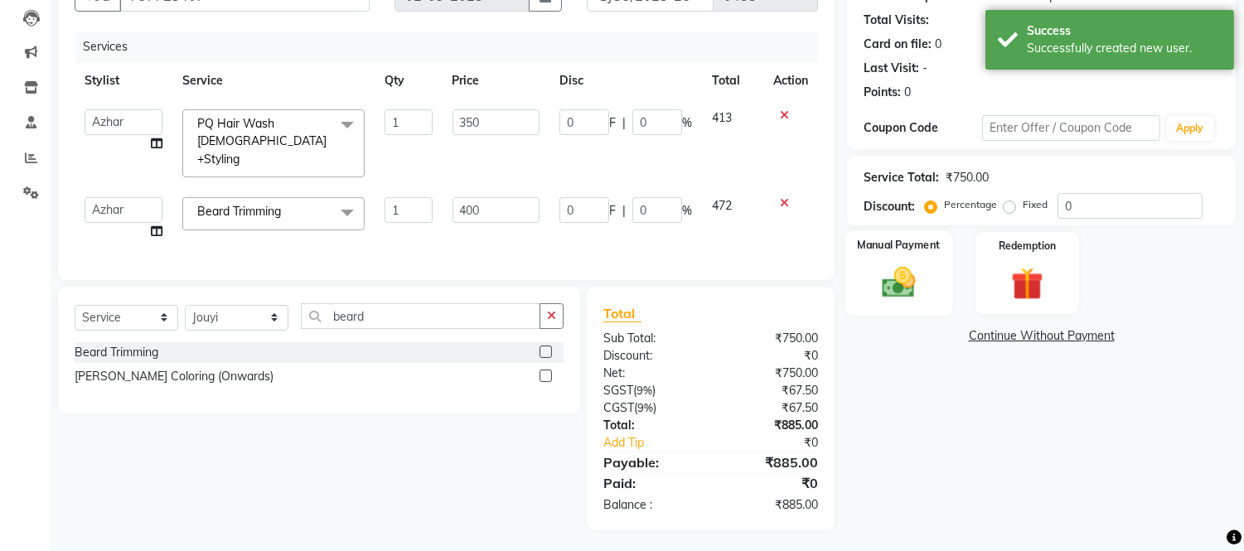
click at [899, 275] on img at bounding box center [899, 283] width 55 height 39
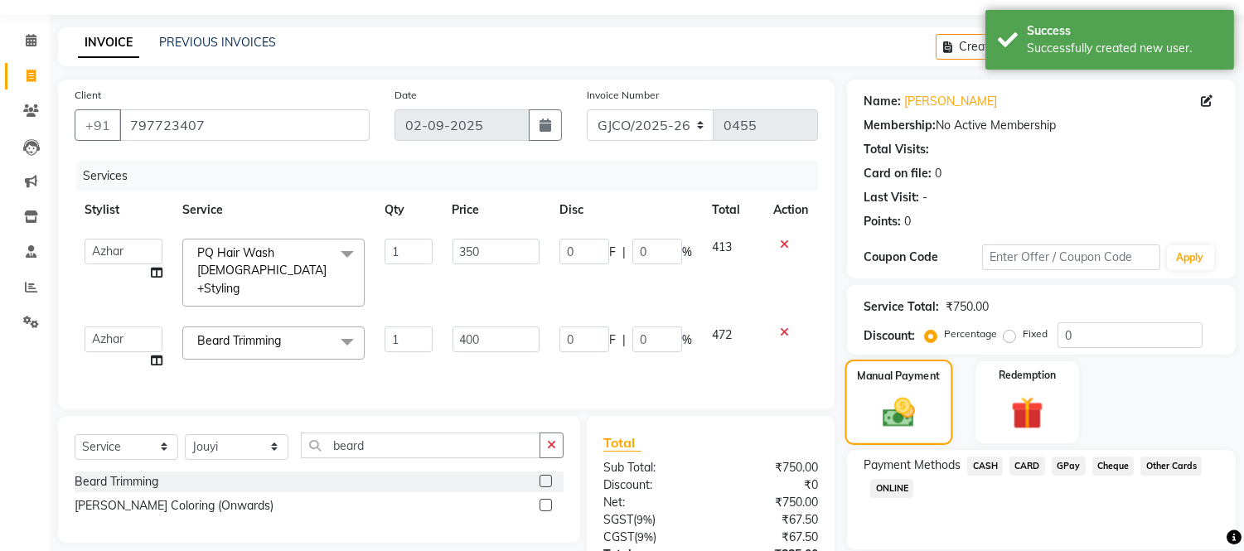
scroll to position [47, 0]
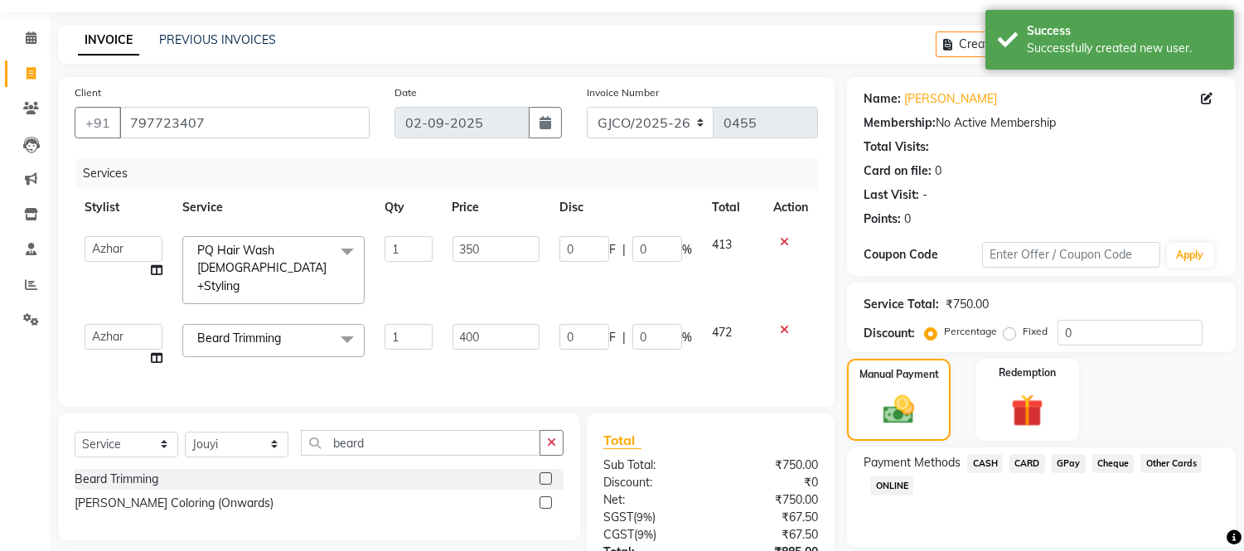
click at [1061, 462] on span "GPay" at bounding box center [1069, 463] width 34 height 19
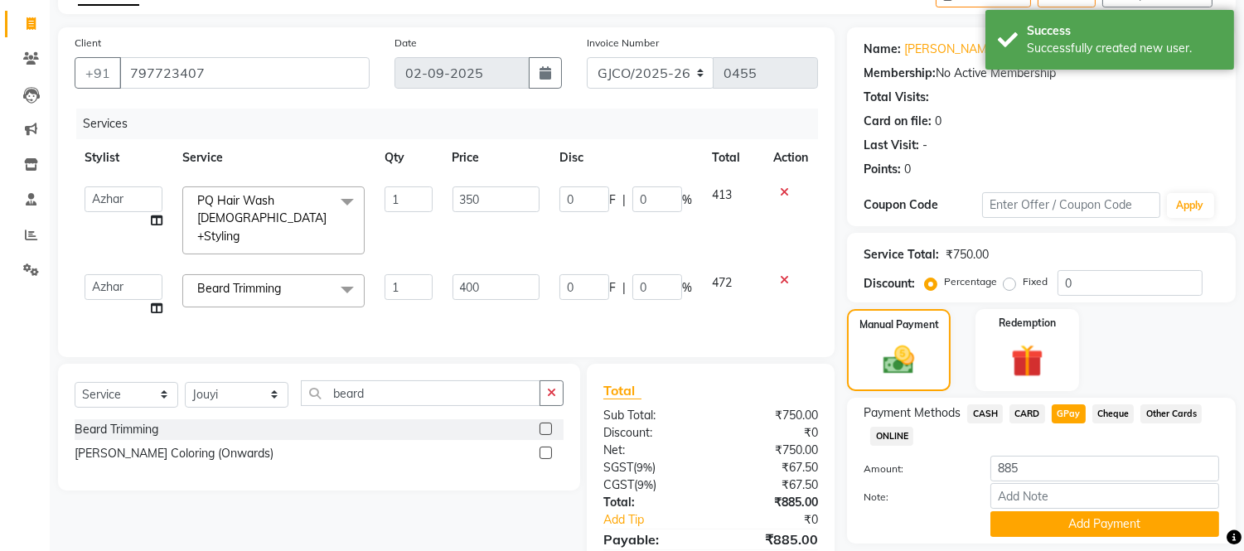
scroll to position [174, 0]
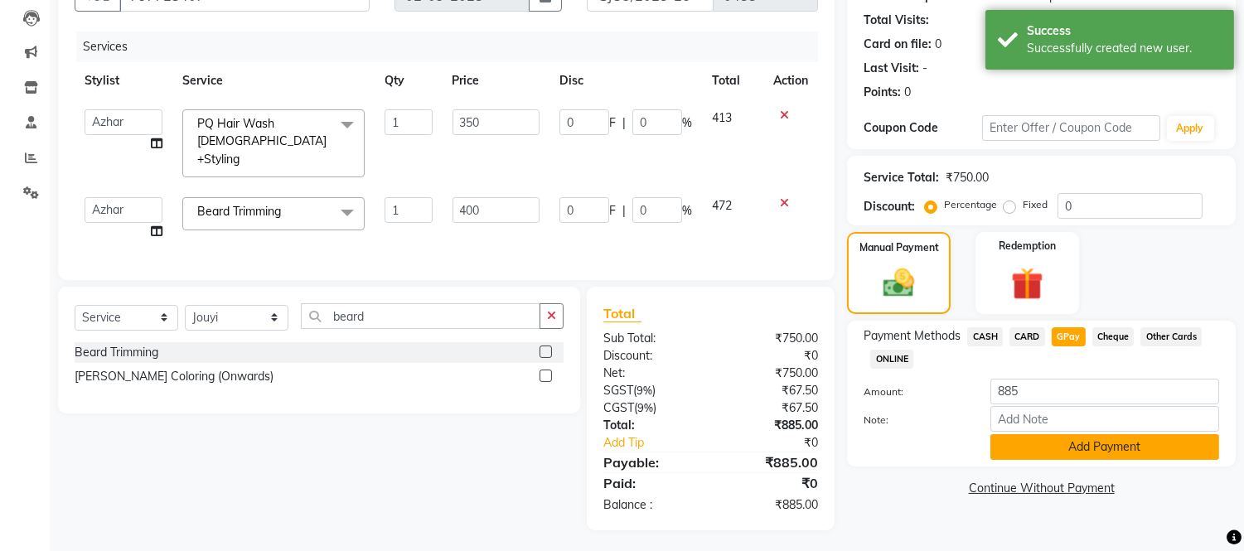
click at [1088, 446] on button "Add Payment" at bounding box center [1105, 447] width 229 height 26
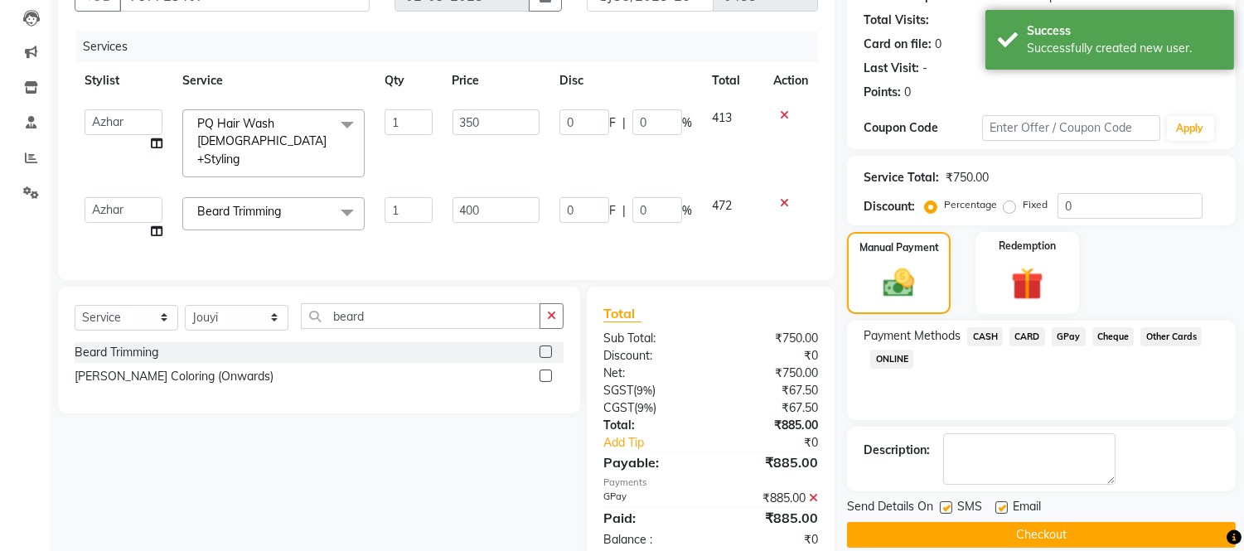
scroll to position [209, 0]
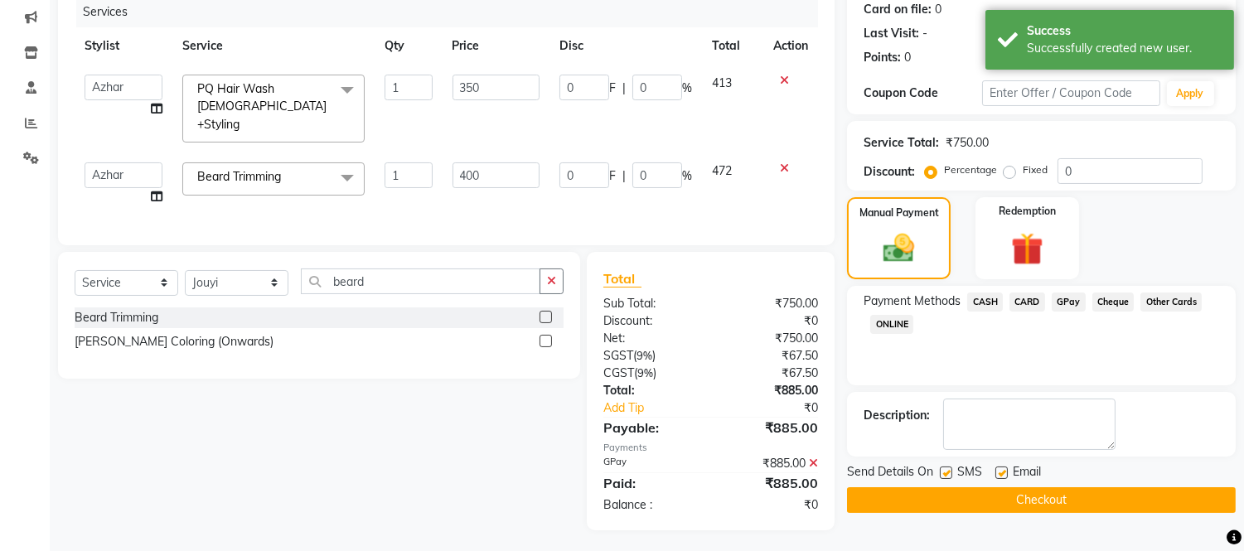
click at [1001, 467] on label at bounding box center [1002, 473] width 12 height 12
click at [1001, 468] on input "checkbox" at bounding box center [1001, 473] width 11 height 11
checkbox input "false"
click at [940, 477] on div at bounding box center [945, 475] width 11 height 17
click at [1030, 499] on button "Checkout" at bounding box center [1041, 500] width 389 height 26
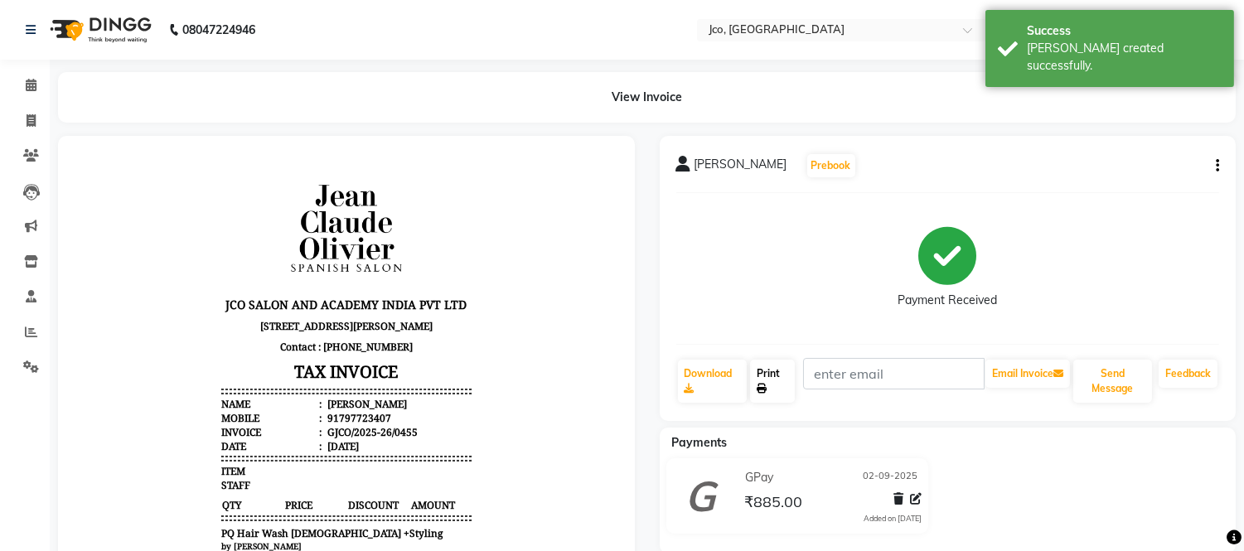
click at [769, 373] on link "Print" at bounding box center [772, 381] width 45 height 43
